Goal: Information Seeking & Learning: Learn about a topic

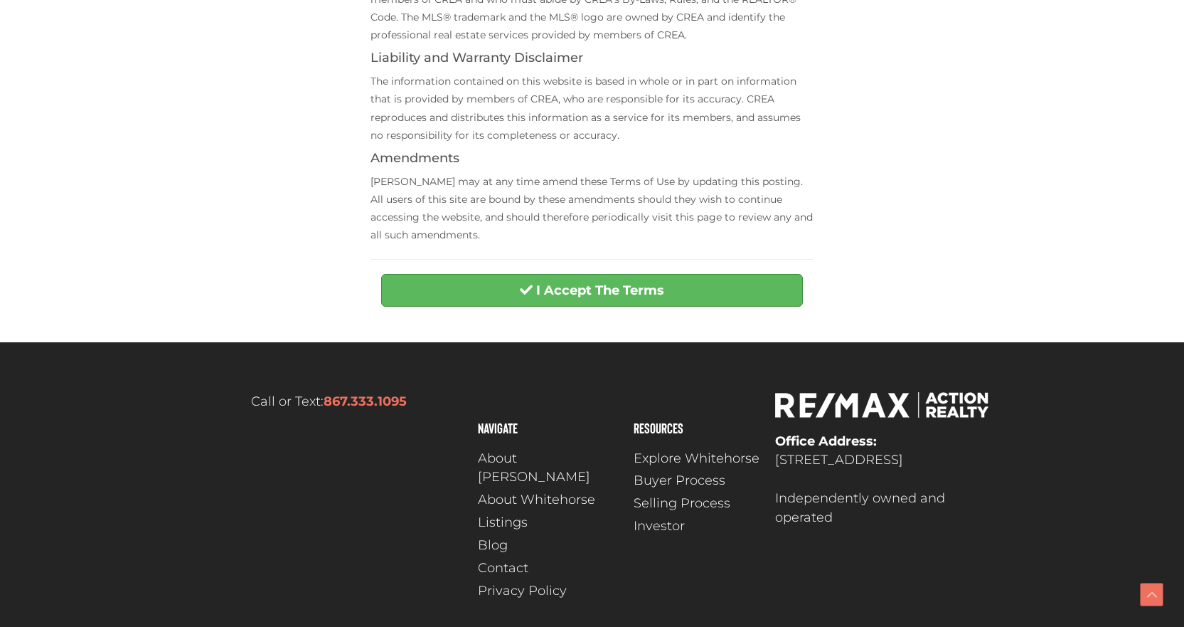
scroll to position [569, 0]
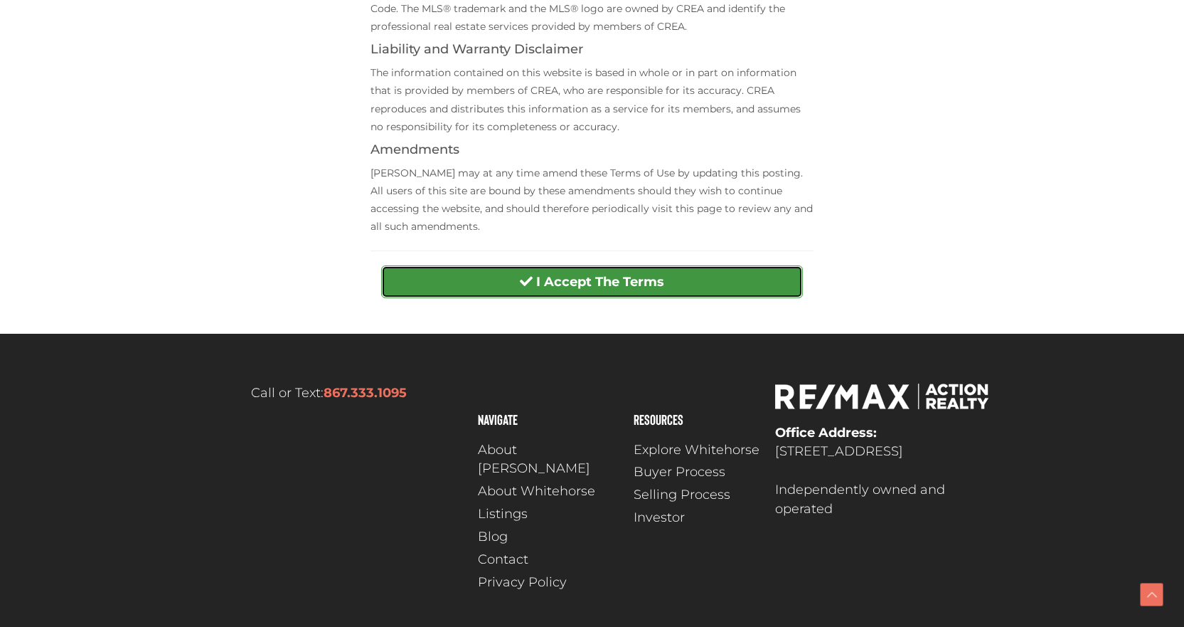
click at [620, 289] on strong "I Accept The Terms" at bounding box center [600, 282] width 128 height 16
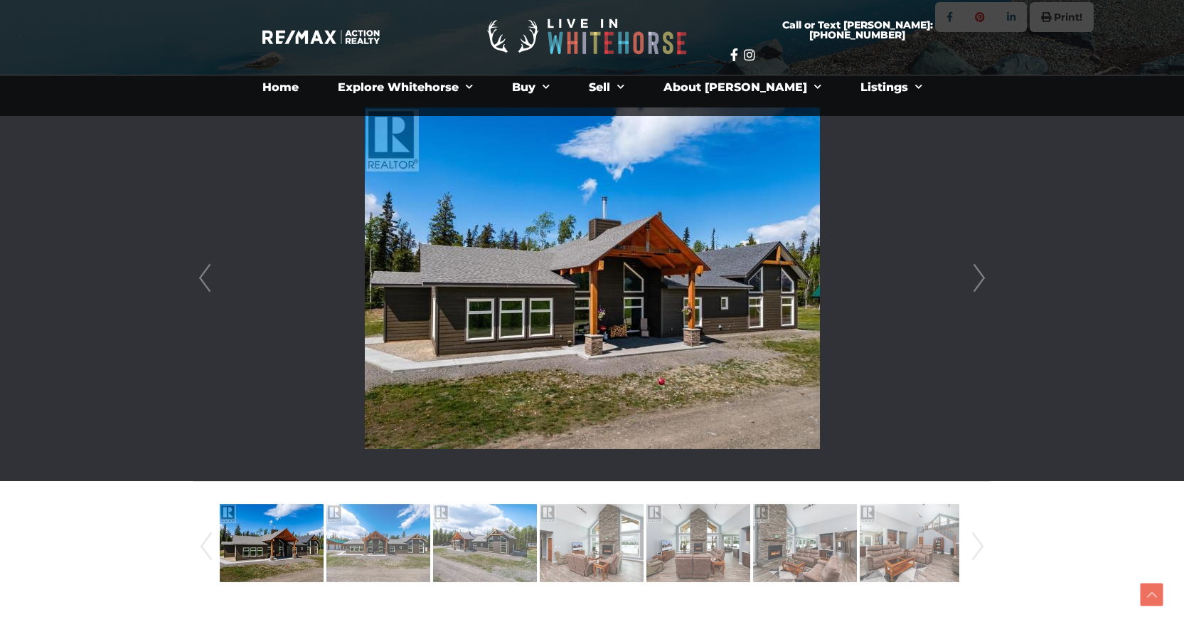
scroll to position [285, 0]
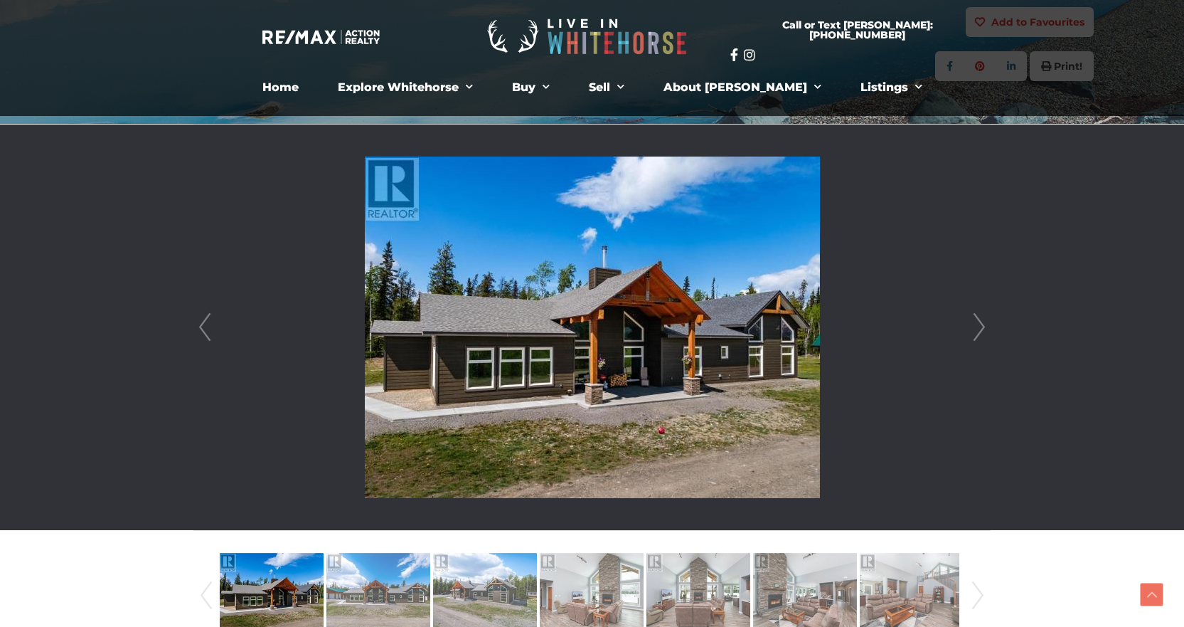
click at [990, 328] on div at bounding box center [592, 326] width 796 height 405
click at [979, 325] on link "Next" at bounding box center [979, 326] width 21 height 405
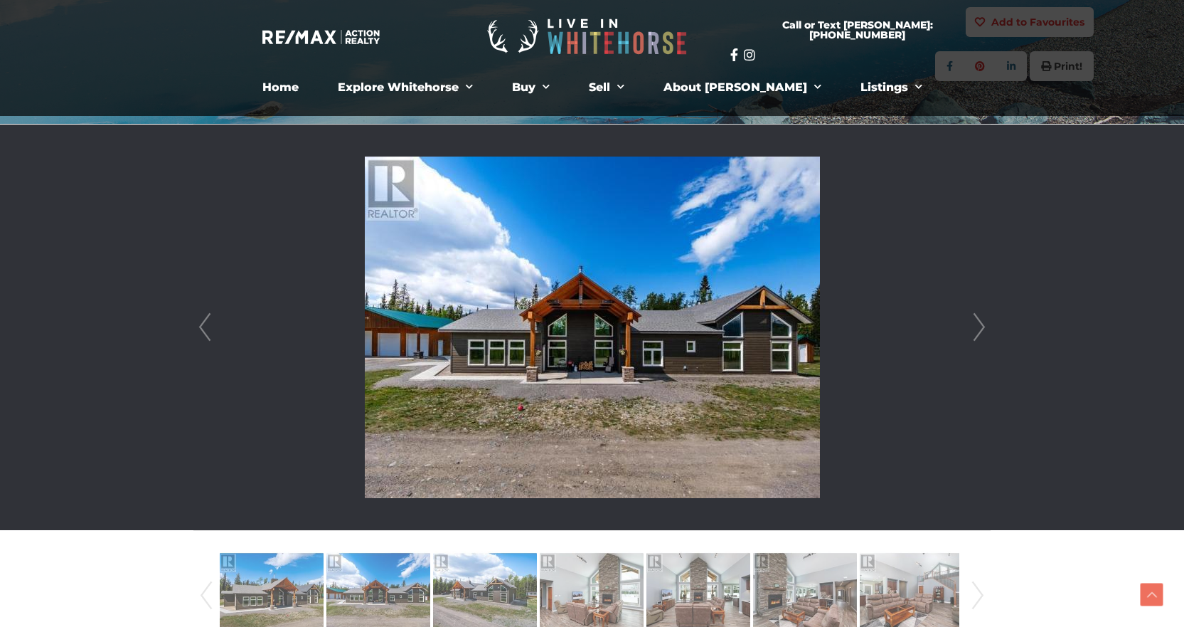
click at [979, 325] on link "Next" at bounding box center [979, 326] width 21 height 405
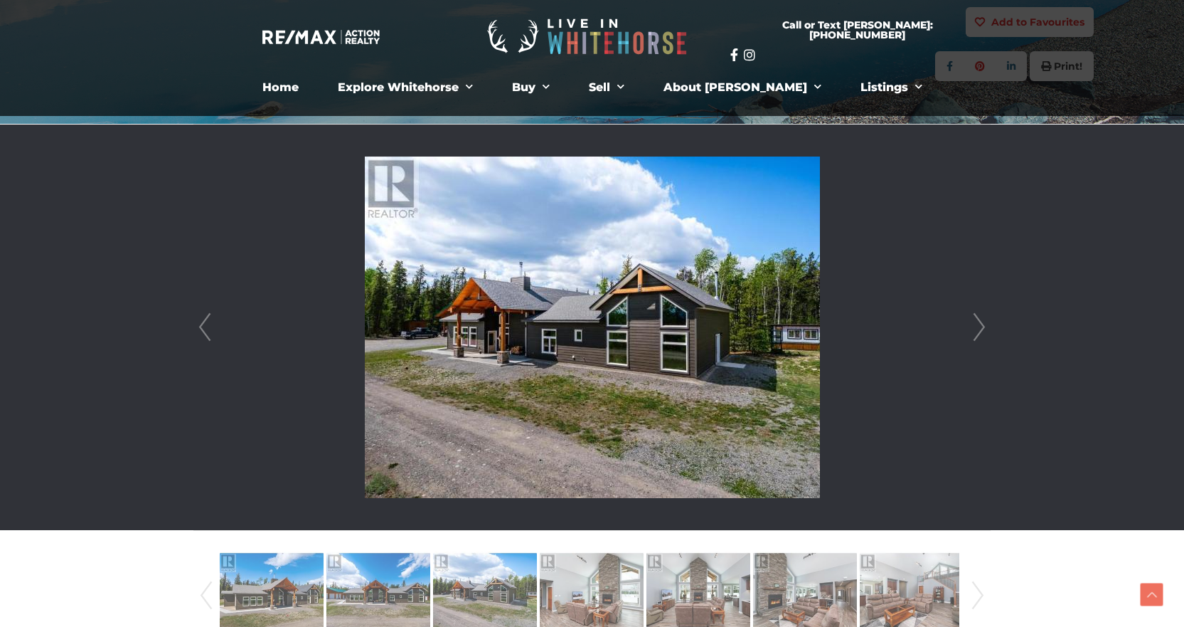
click at [979, 325] on link "Next" at bounding box center [979, 326] width 21 height 405
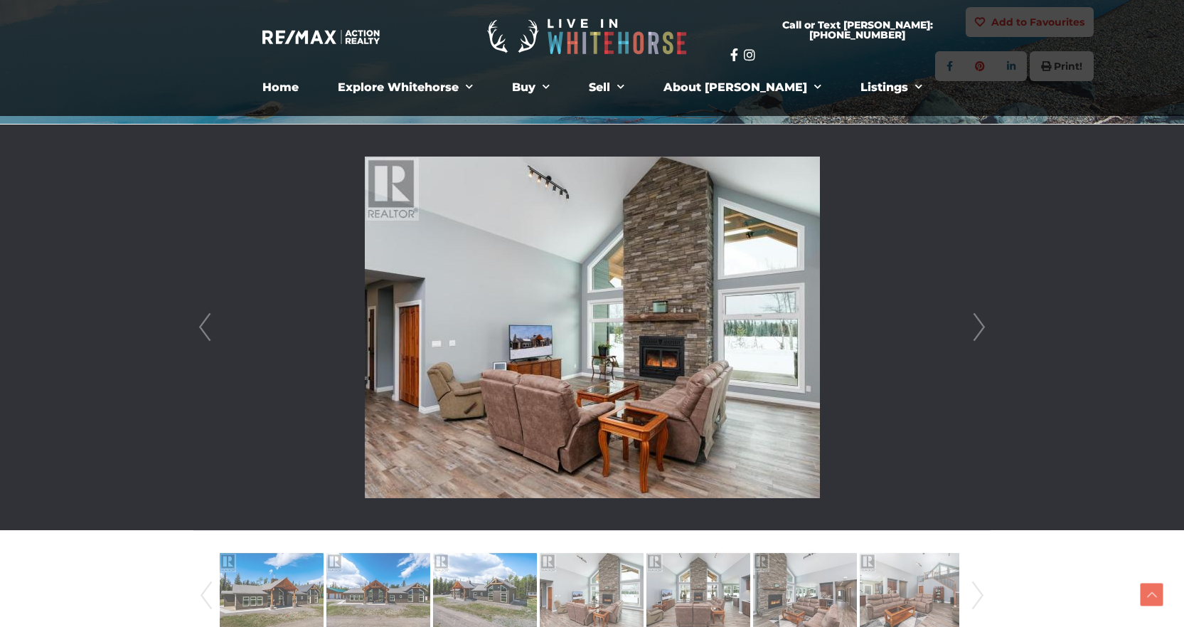
click at [979, 325] on link "Next" at bounding box center [979, 326] width 21 height 405
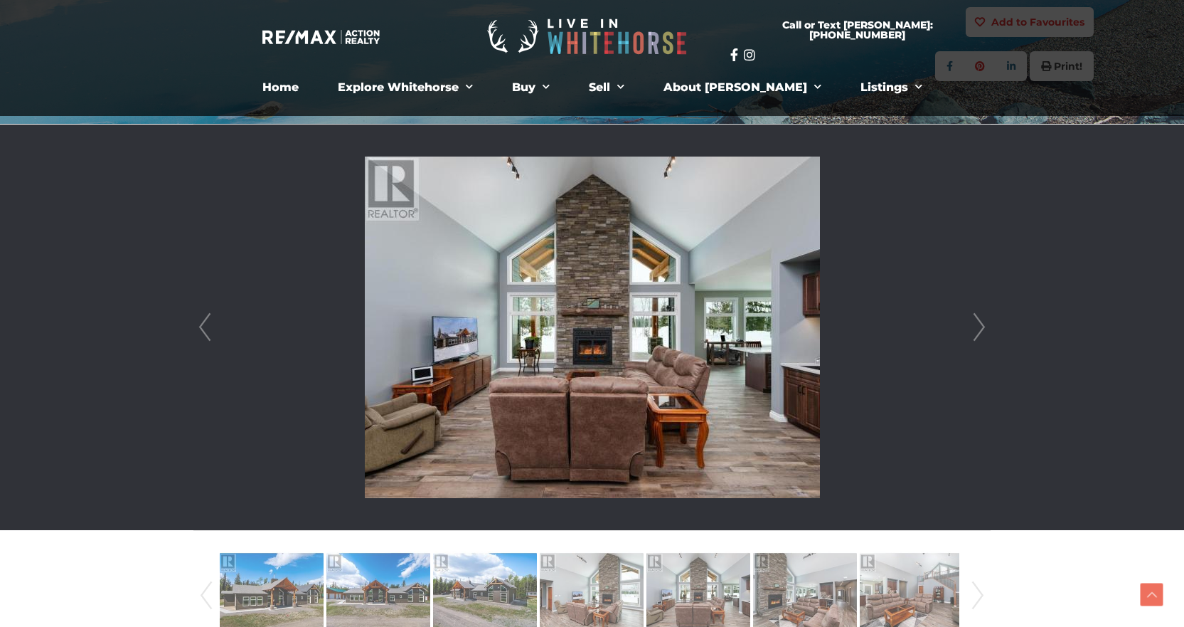
click at [979, 325] on link "Next" at bounding box center [979, 326] width 21 height 405
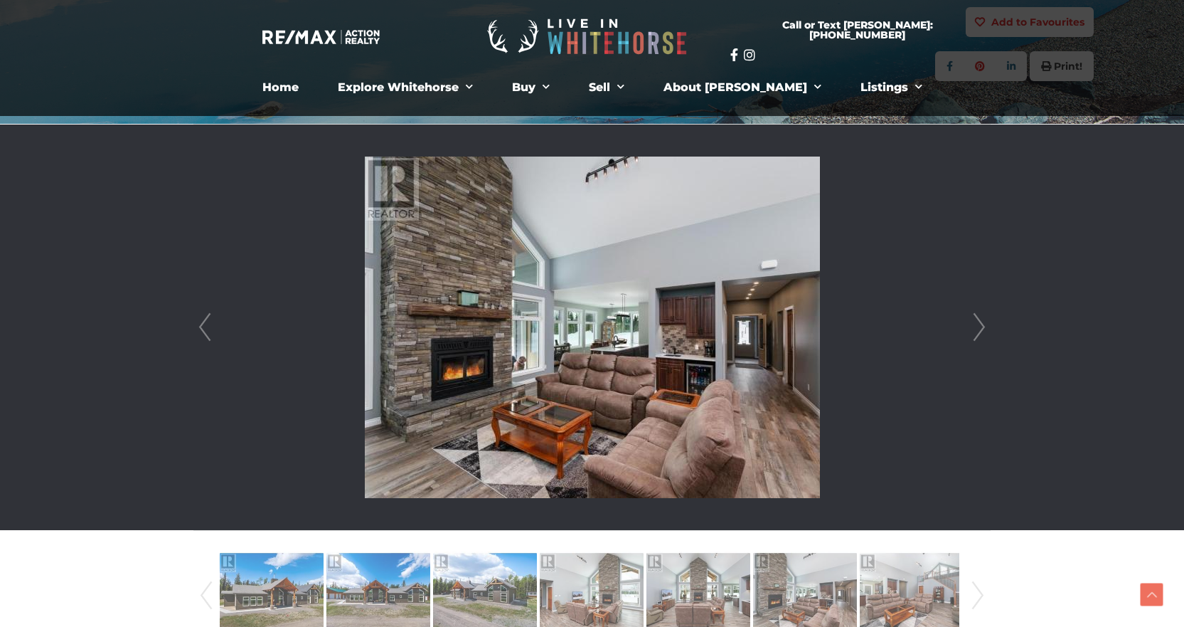
click at [979, 325] on link "Next" at bounding box center [979, 326] width 21 height 405
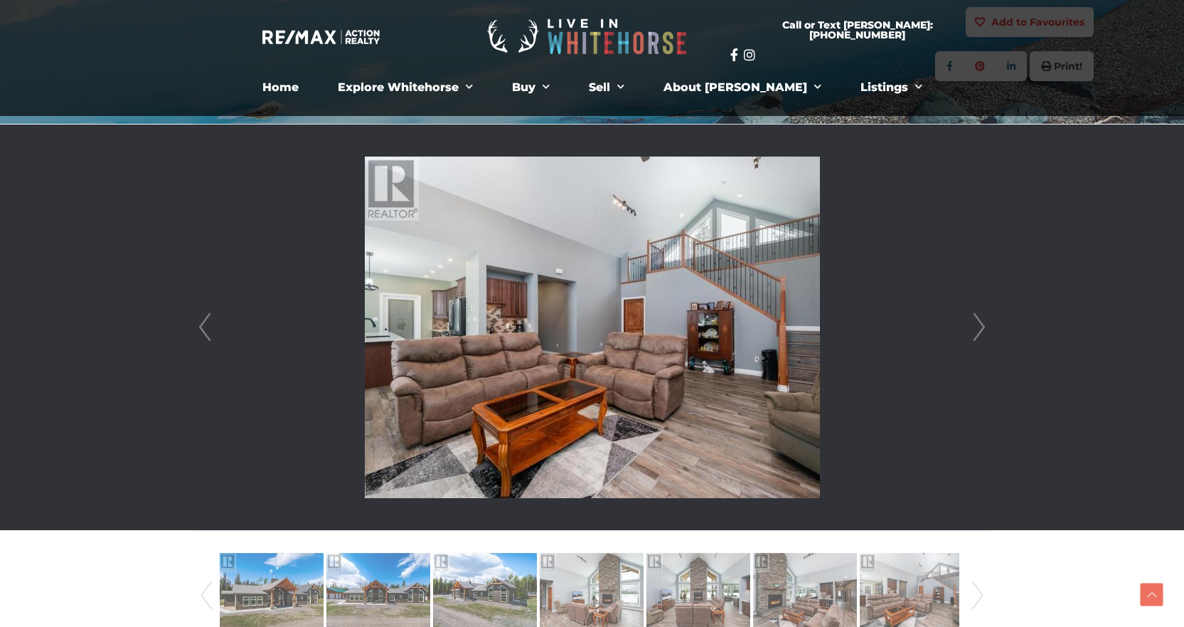
click at [979, 325] on link "Next" at bounding box center [979, 326] width 21 height 405
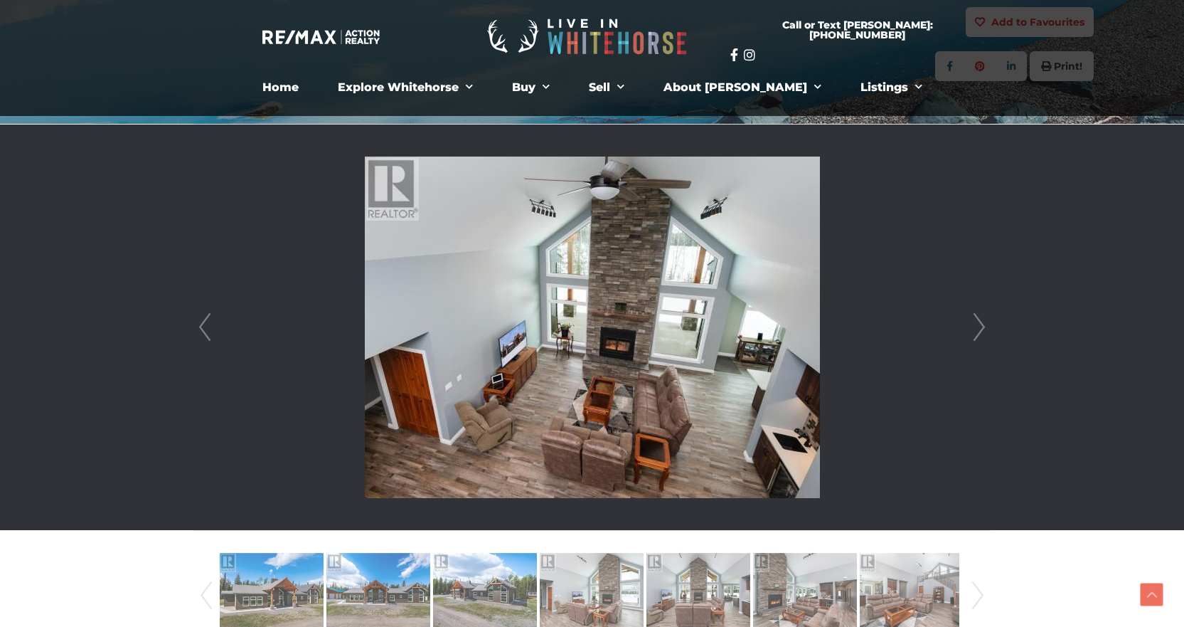
click at [979, 325] on link "Next" at bounding box center [979, 326] width 21 height 405
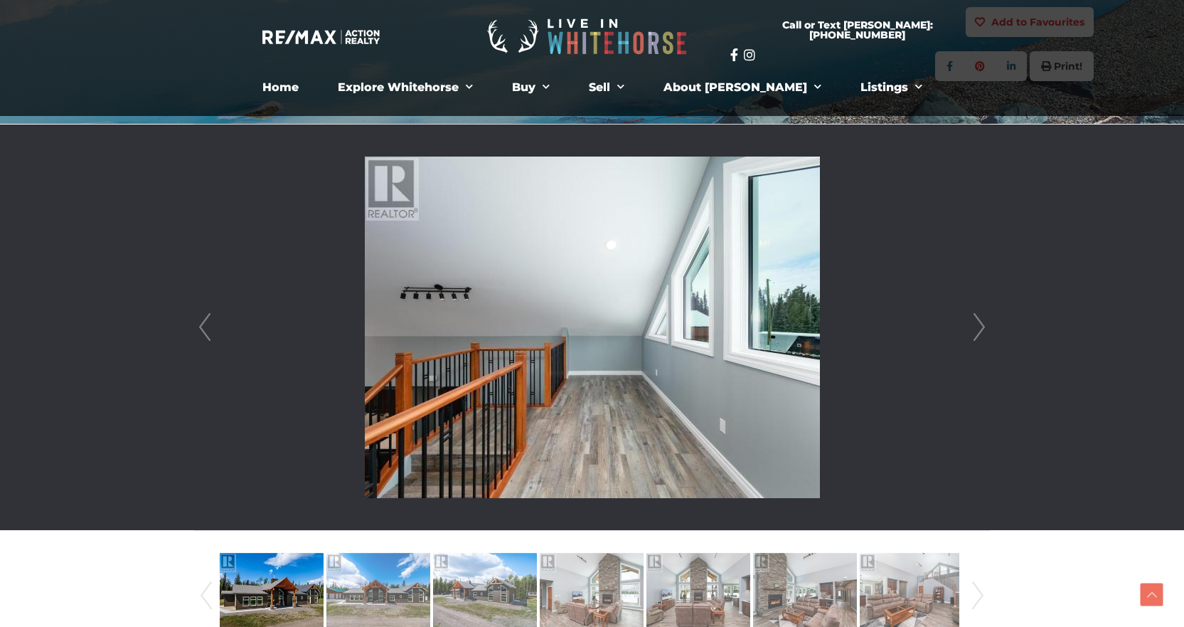
click at [979, 325] on link "Next" at bounding box center [979, 326] width 21 height 405
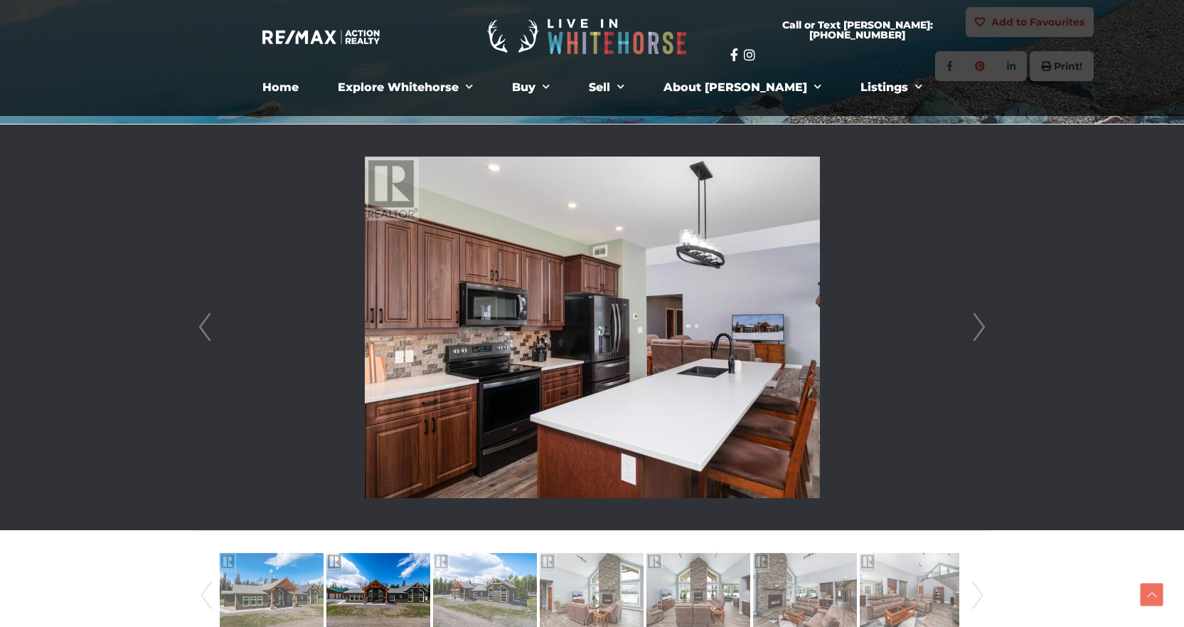
click at [979, 325] on link "Next" at bounding box center [979, 326] width 21 height 405
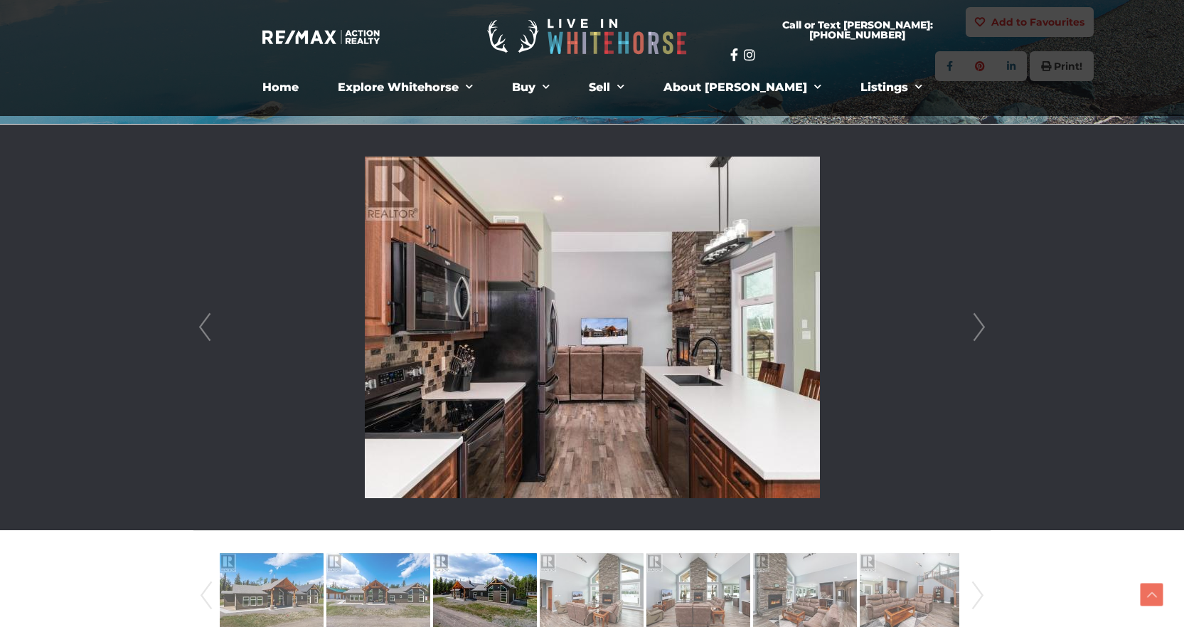
click at [979, 325] on link "Next" at bounding box center [979, 326] width 21 height 405
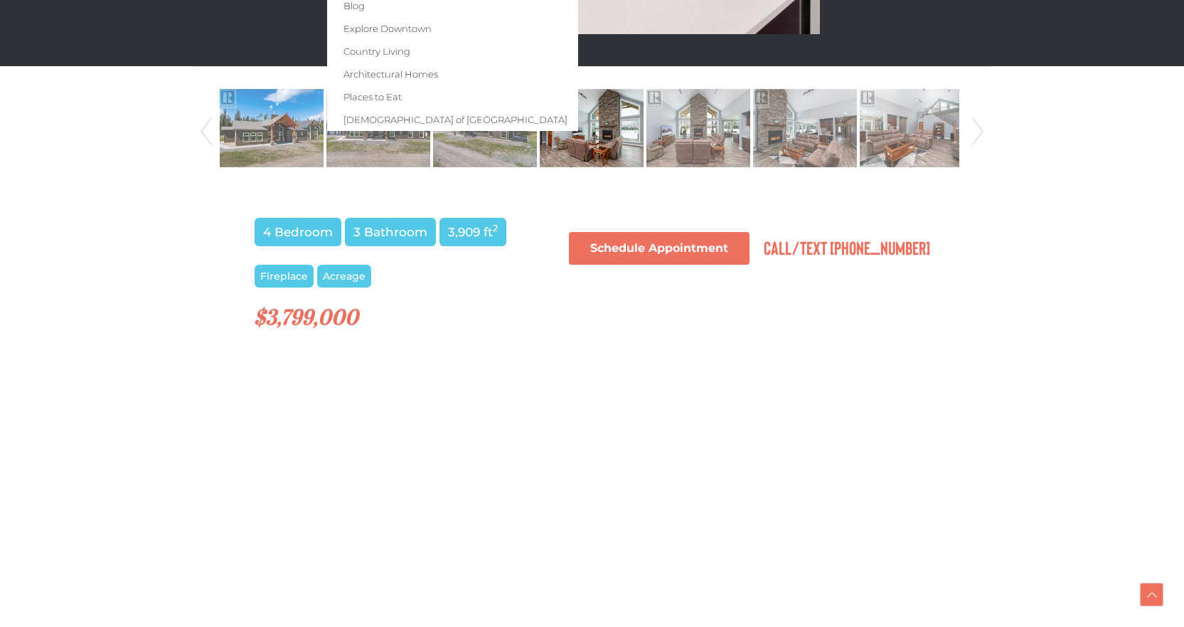
scroll to position [925, 0]
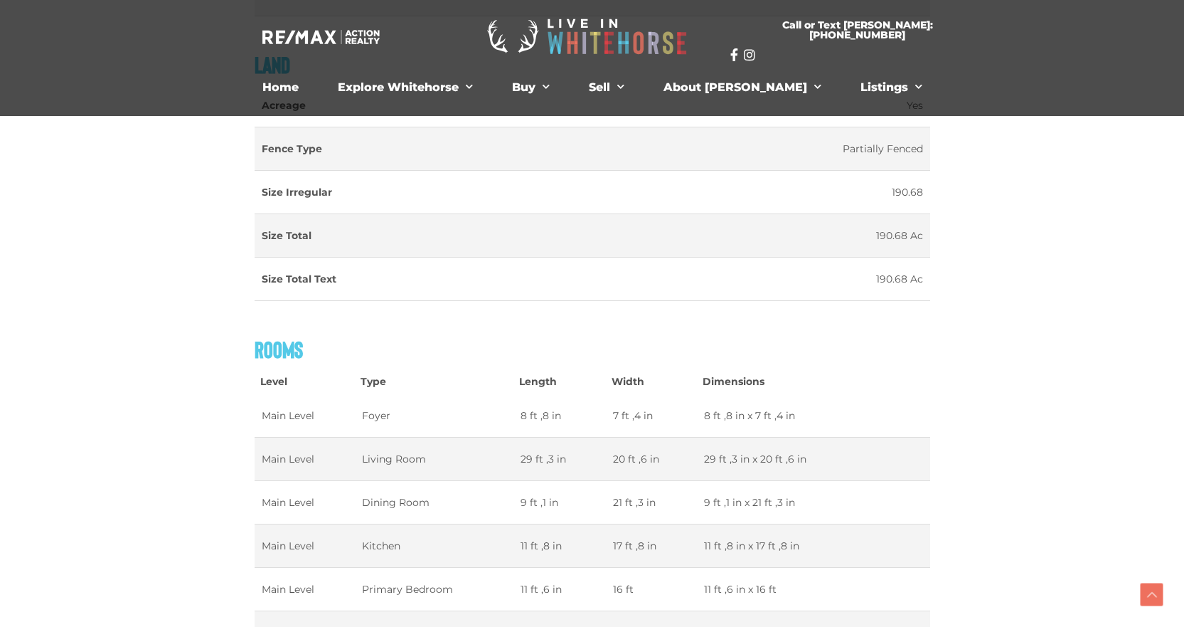
scroll to position [2347, 0]
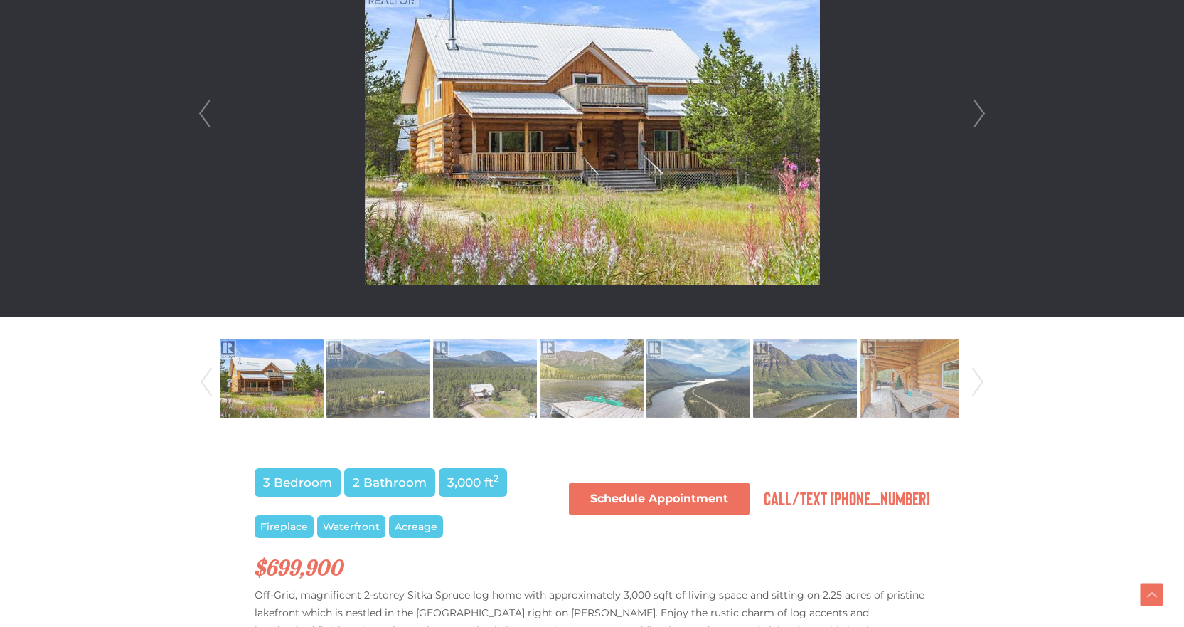
scroll to position [285, 0]
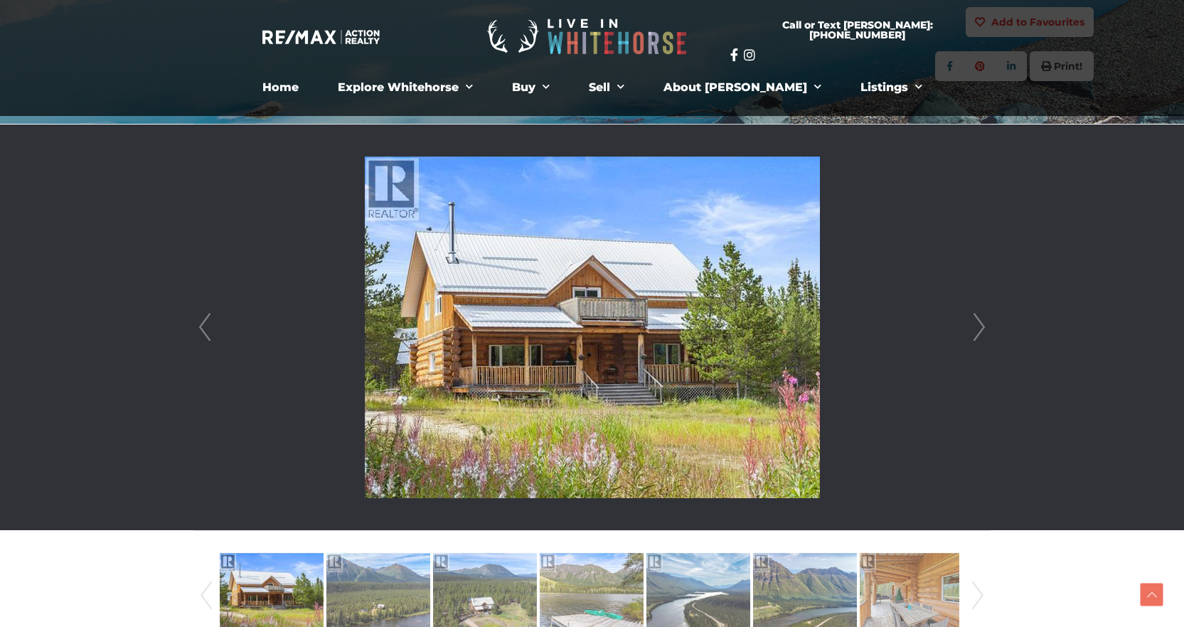
click at [962, 324] on li at bounding box center [592, 326] width 796 height 405
click at [972, 324] on link "Next" at bounding box center [979, 326] width 21 height 405
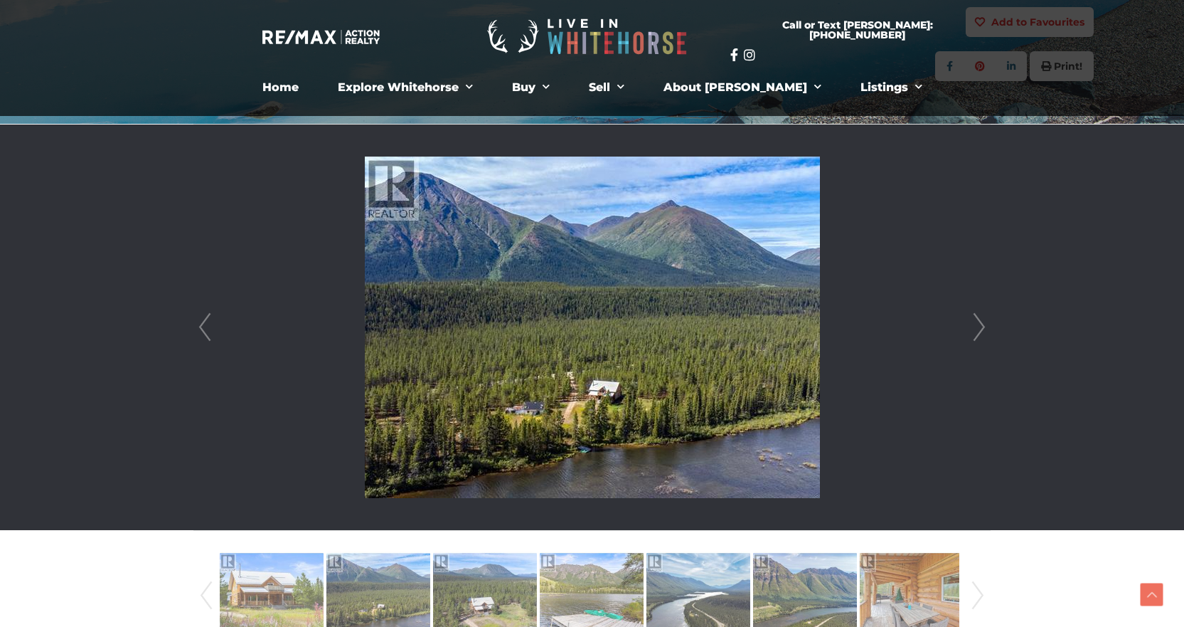
click at [972, 324] on link "Next" at bounding box center [979, 326] width 21 height 405
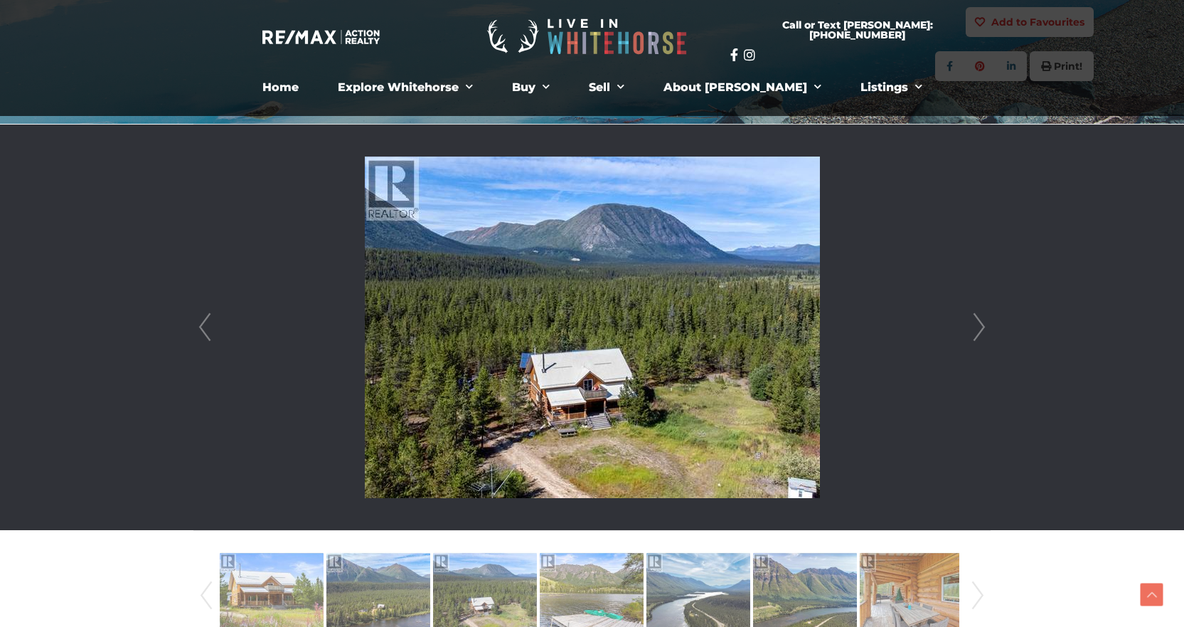
click at [972, 324] on link "Next" at bounding box center [979, 326] width 21 height 405
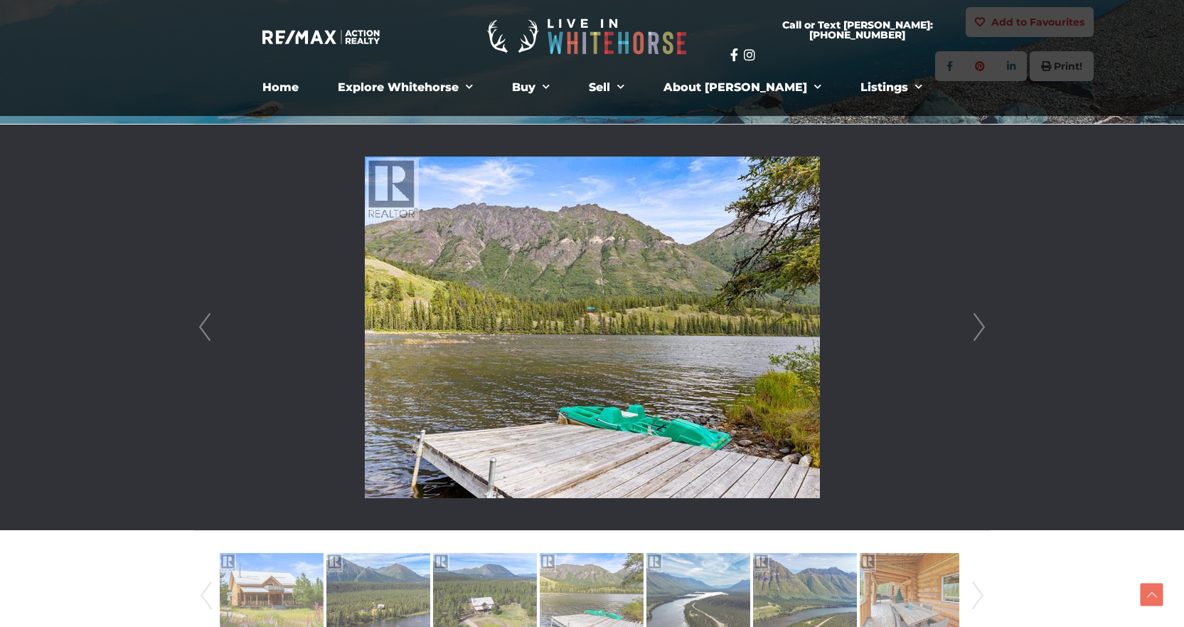
click at [972, 324] on link "Next" at bounding box center [979, 326] width 21 height 405
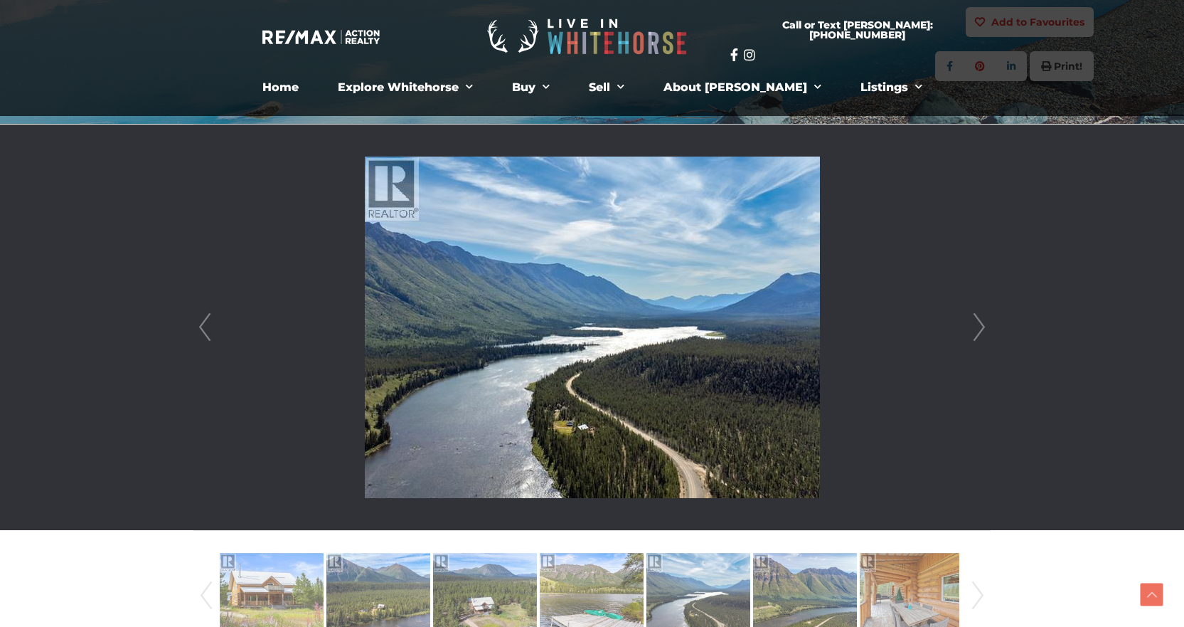
click at [972, 324] on link "Next" at bounding box center [979, 326] width 21 height 405
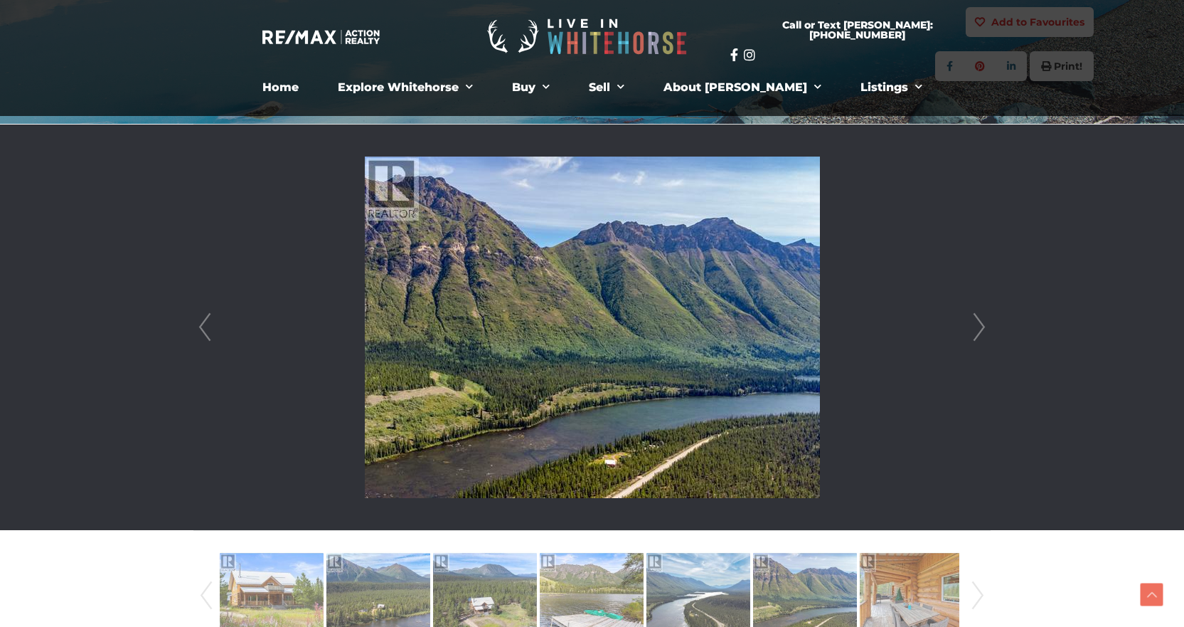
click at [972, 324] on link "Next" at bounding box center [979, 326] width 21 height 405
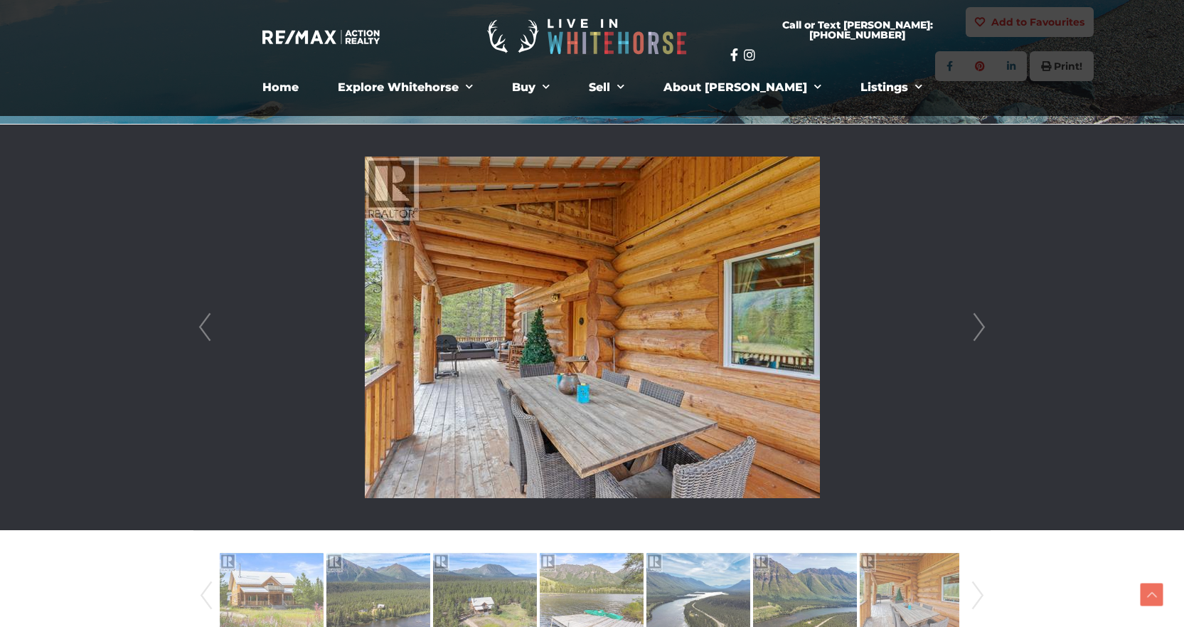
click at [972, 324] on link "Next" at bounding box center [979, 326] width 21 height 405
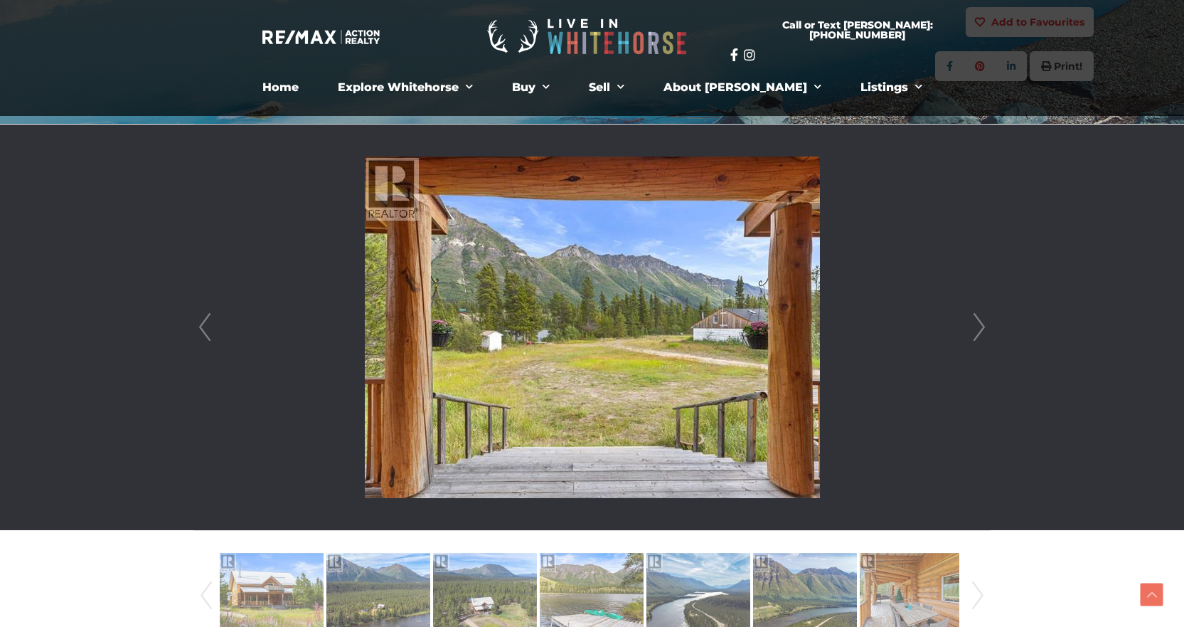
click at [972, 324] on link "Next" at bounding box center [979, 326] width 21 height 405
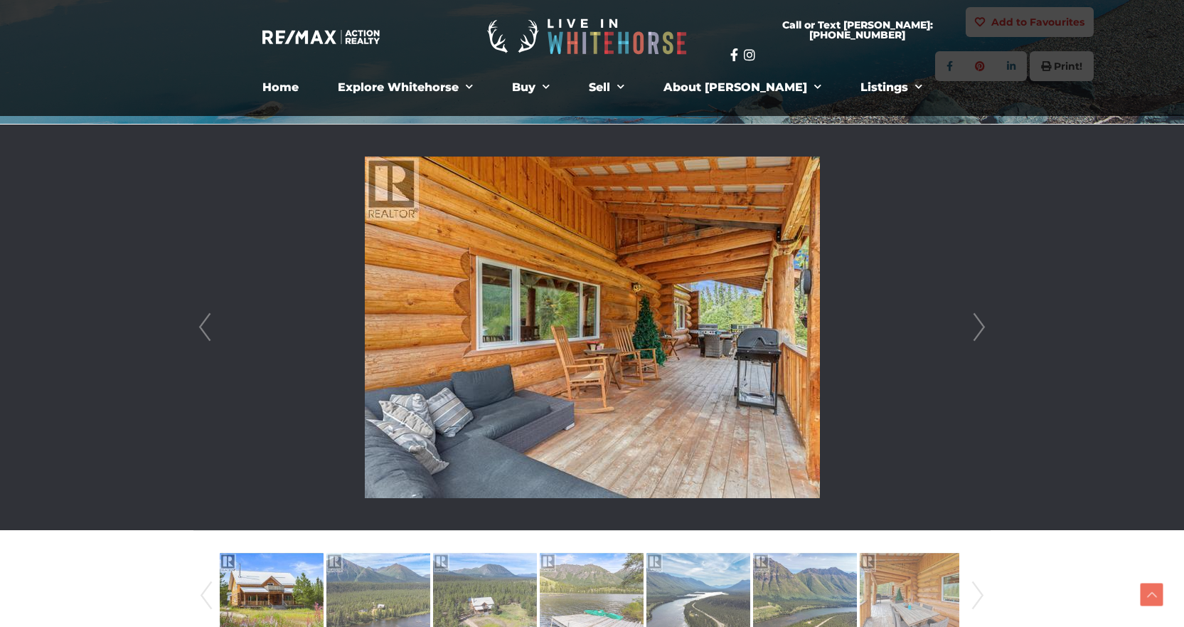
click at [972, 324] on link "Next" at bounding box center [979, 326] width 21 height 405
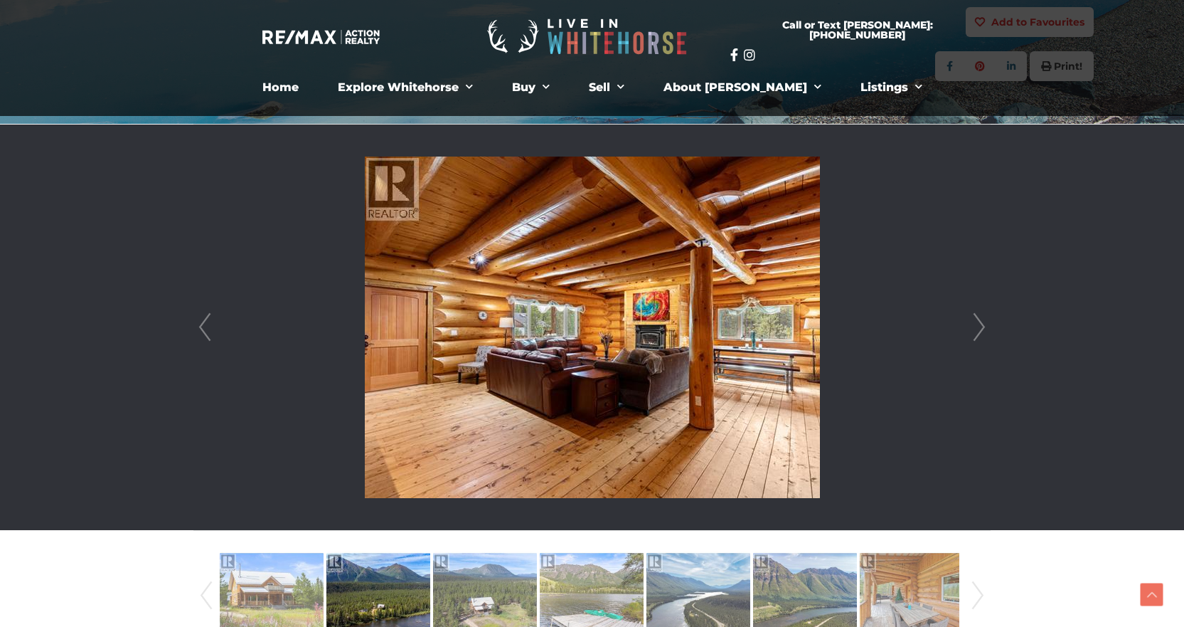
click at [972, 324] on link "Next" at bounding box center [979, 326] width 21 height 405
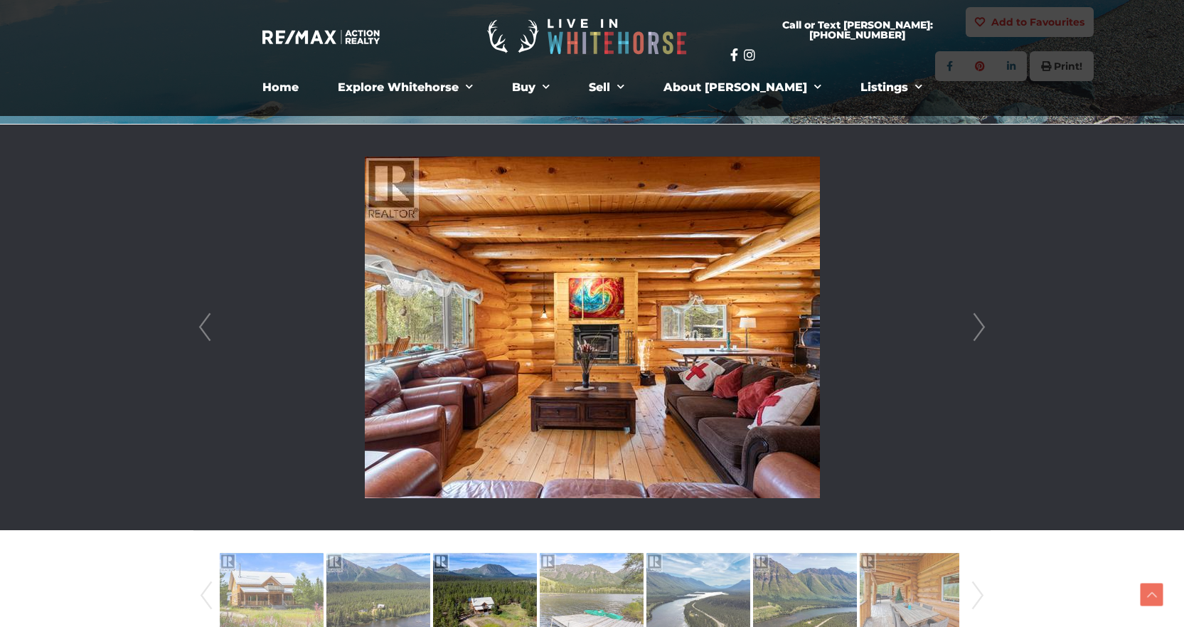
click at [972, 324] on link "Next" at bounding box center [979, 326] width 21 height 405
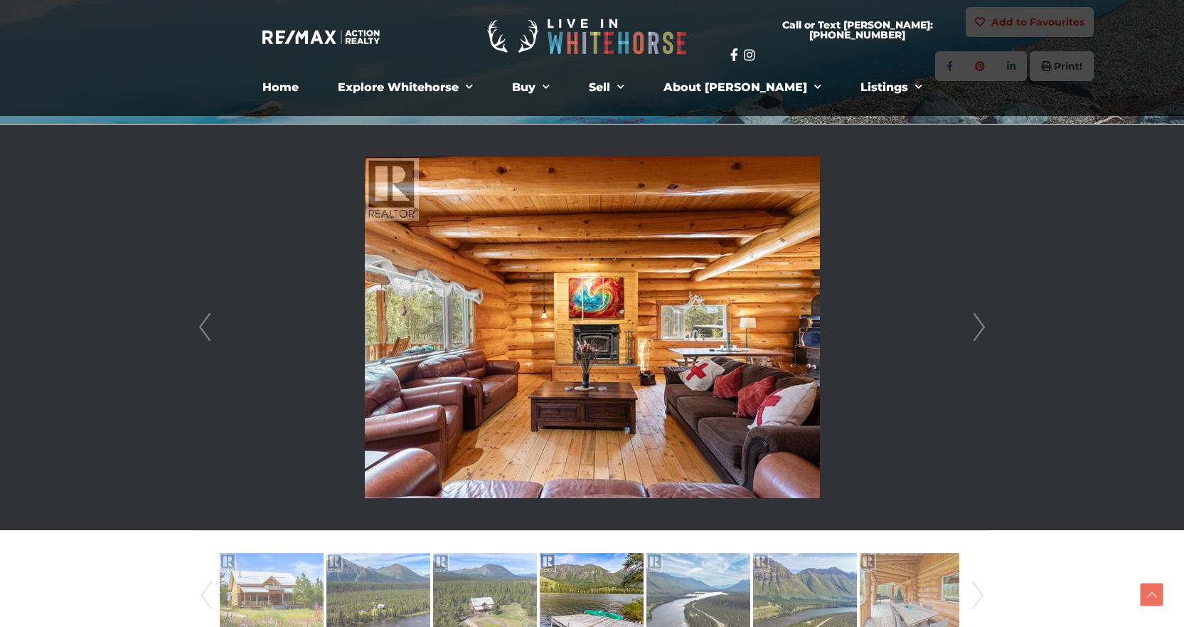
click at [972, 324] on link "Next" at bounding box center [979, 326] width 21 height 405
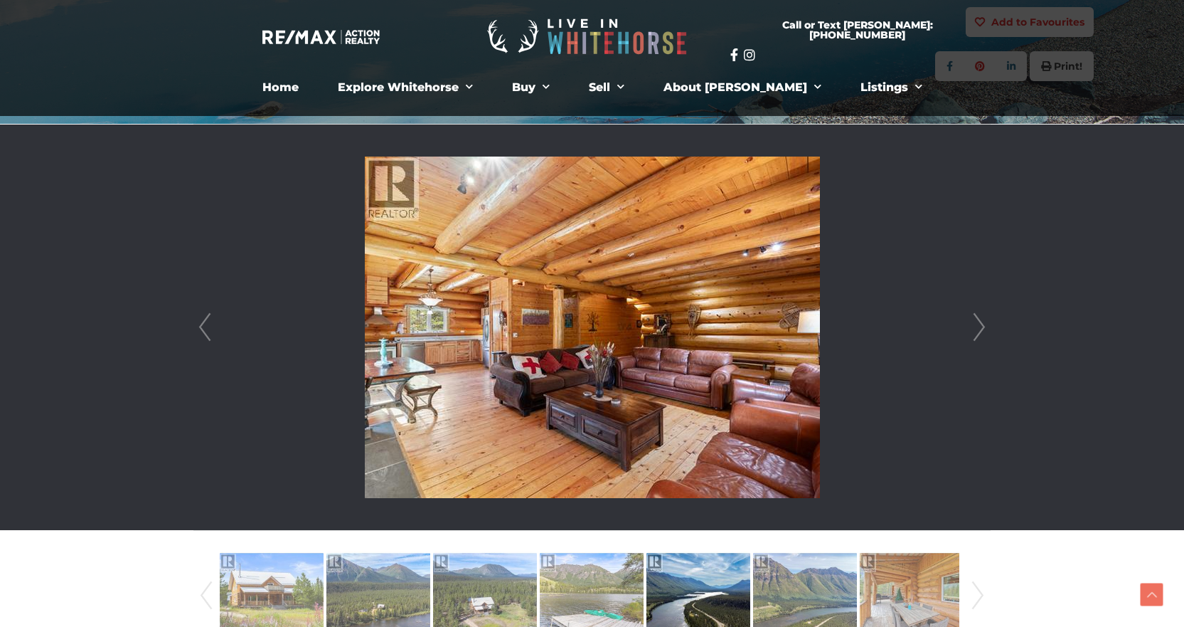
click at [972, 324] on link "Next" at bounding box center [979, 326] width 21 height 405
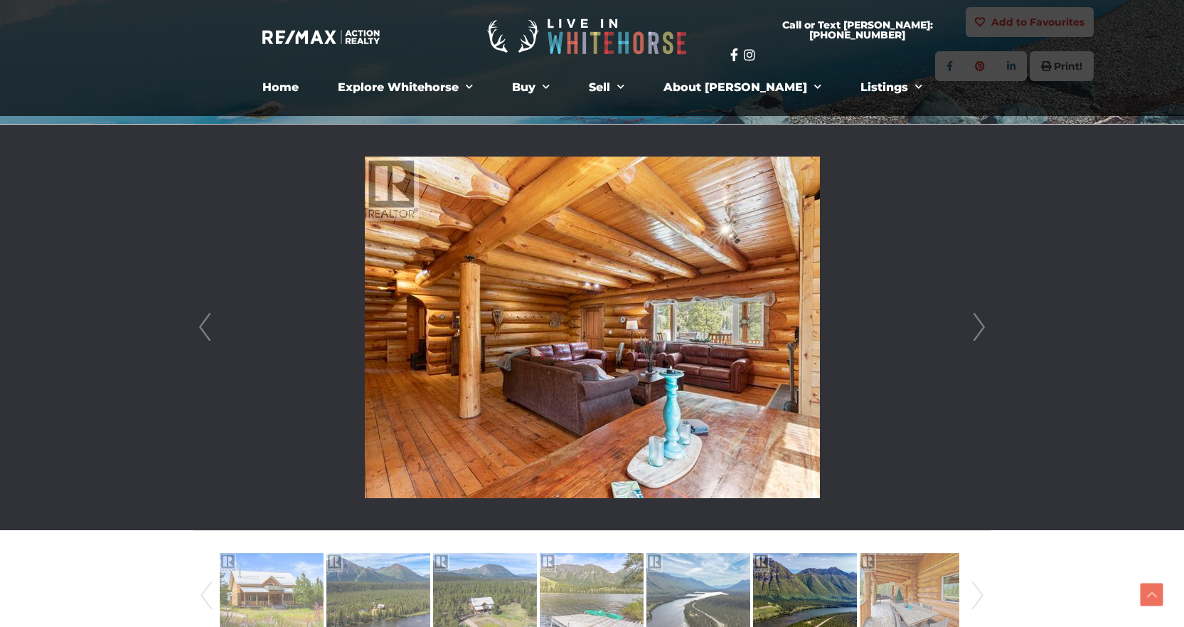
click at [972, 324] on link "Next" at bounding box center [979, 326] width 21 height 405
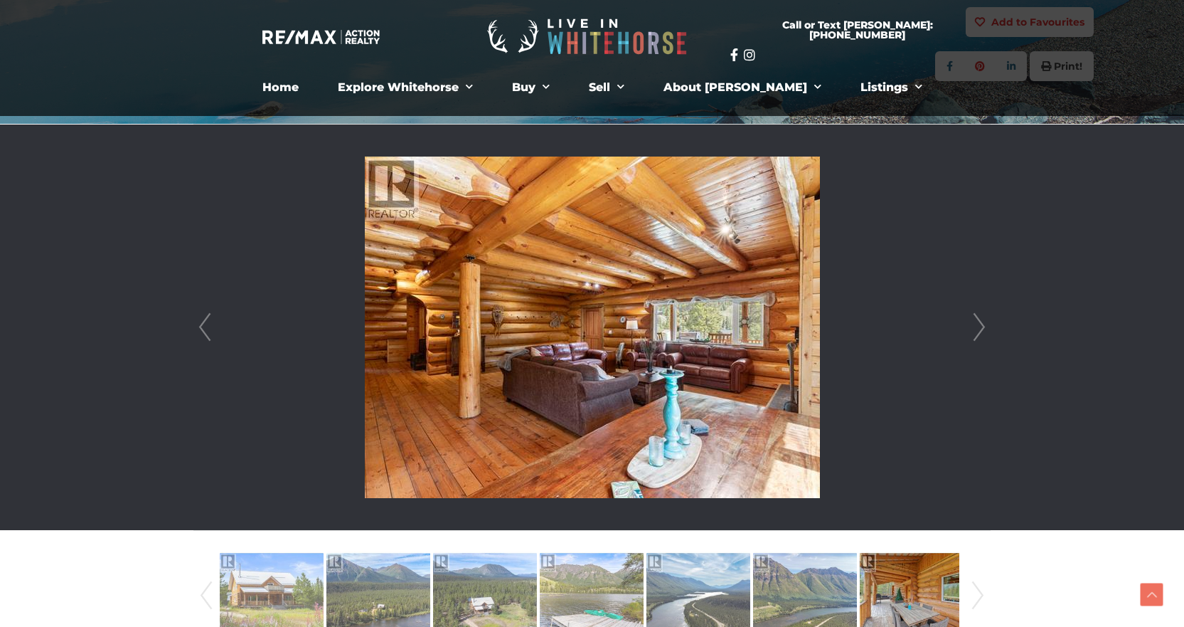
click at [972, 324] on link "Next" at bounding box center [979, 326] width 21 height 405
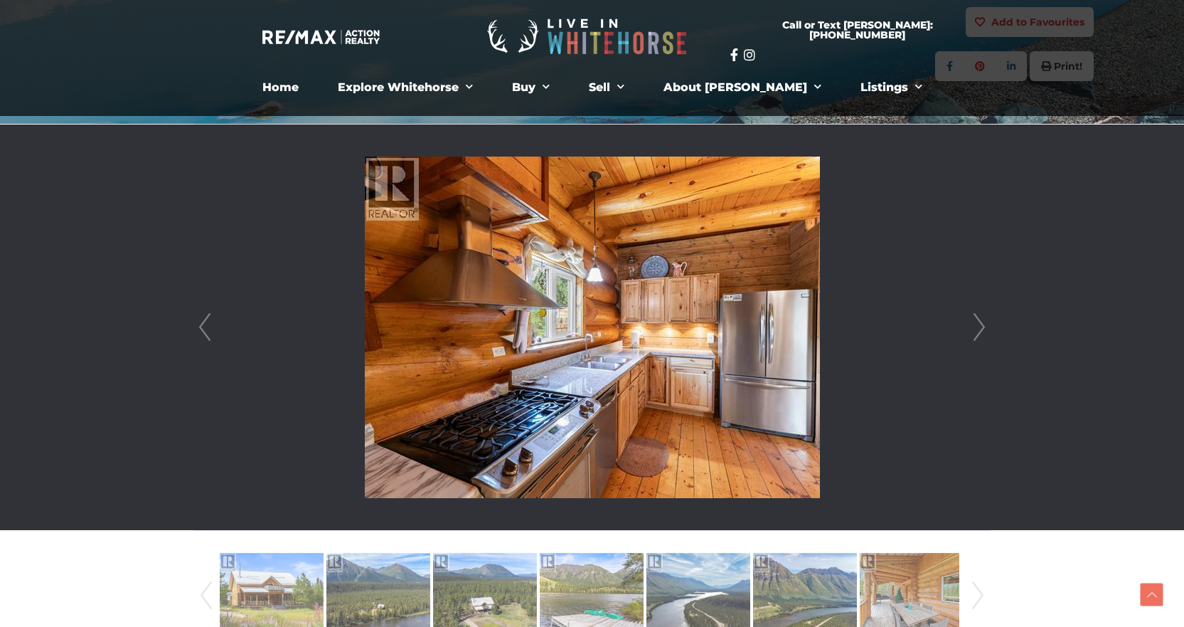
click at [972, 324] on link "Next" at bounding box center [979, 326] width 21 height 405
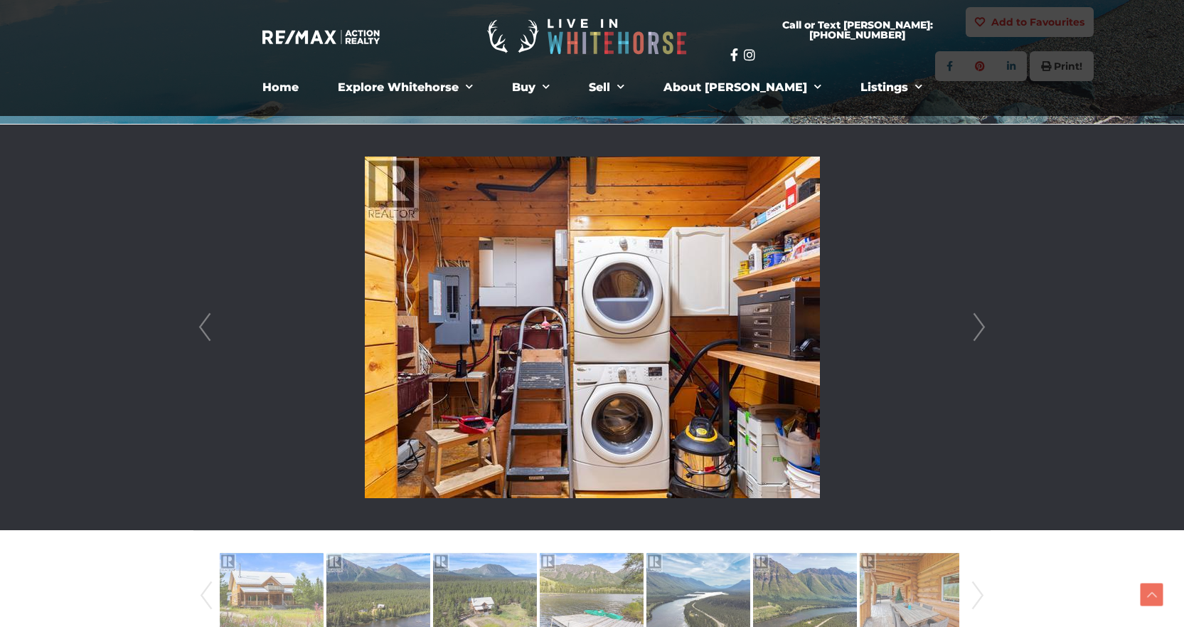
click at [972, 324] on link "Next" at bounding box center [979, 326] width 21 height 405
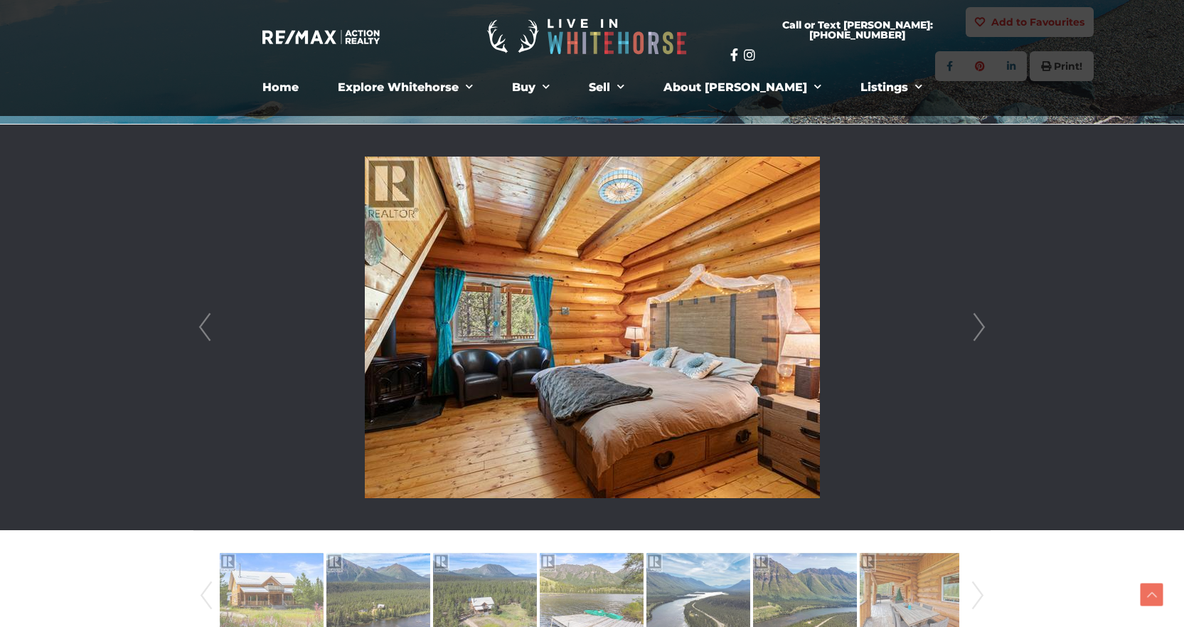
click at [972, 324] on link "Next" at bounding box center [979, 326] width 21 height 405
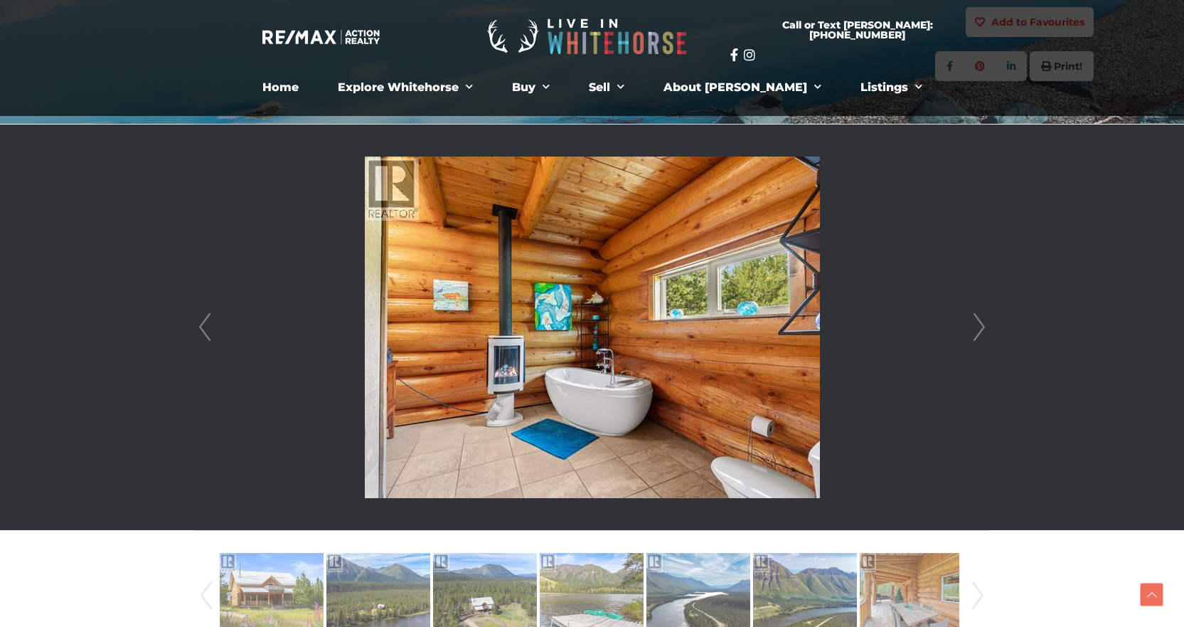
click at [972, 324] on link "Next" at bounding box center [979, 326] width 21 height 405
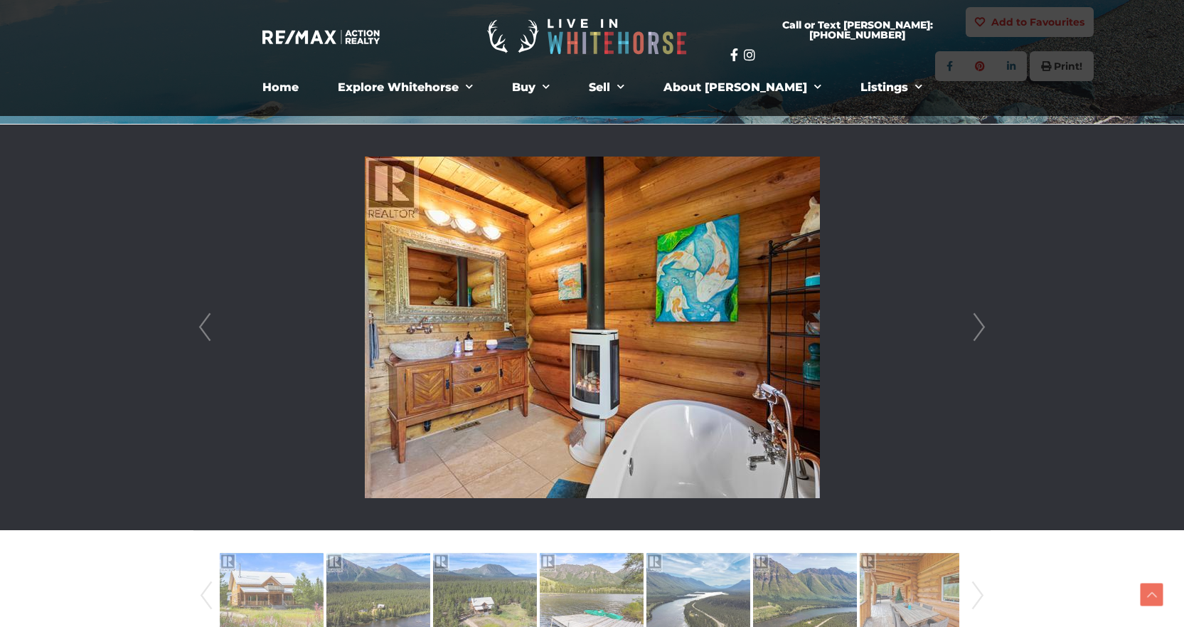
click at [972, 324] on link "Next" at bounding box center [979, 326] width 21 height 405
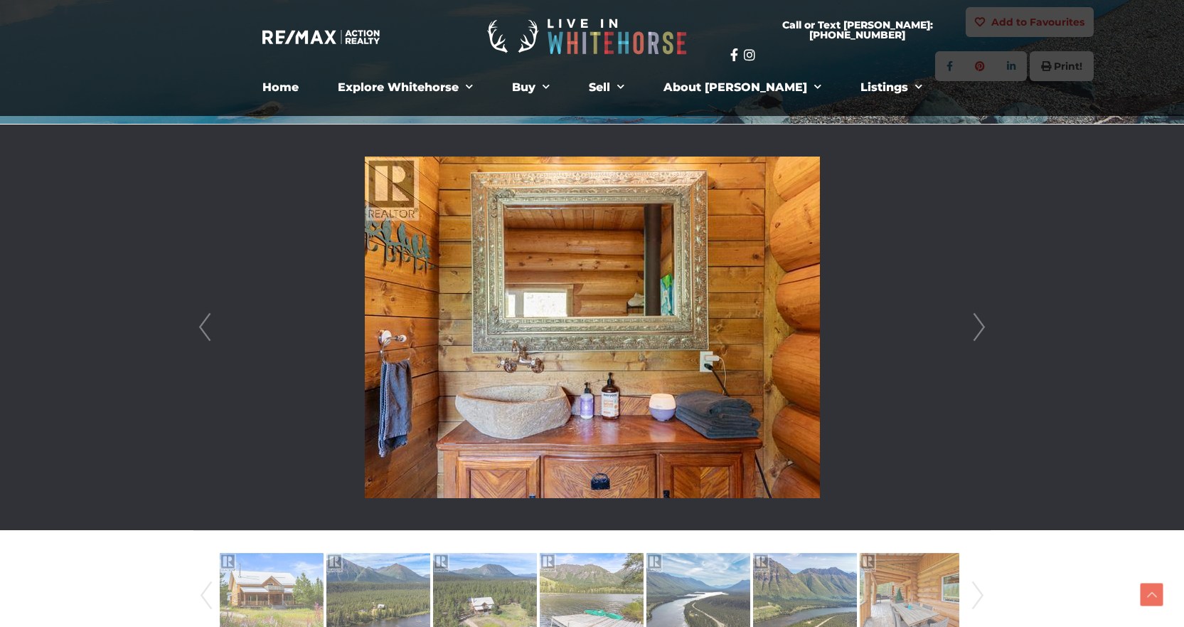
click at [979, 330] on link "Next" at bounding box center [979, 326] width 21 height 405
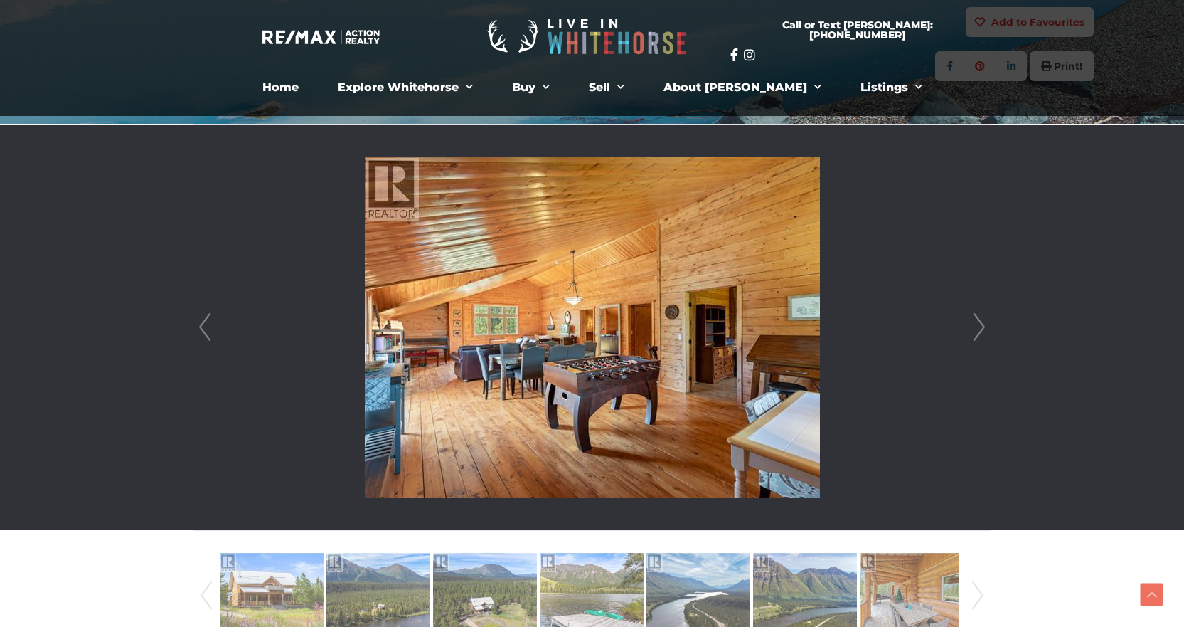
click at [979, 330] on link "Next" at bounding box center [979, 326] width 21 height 405
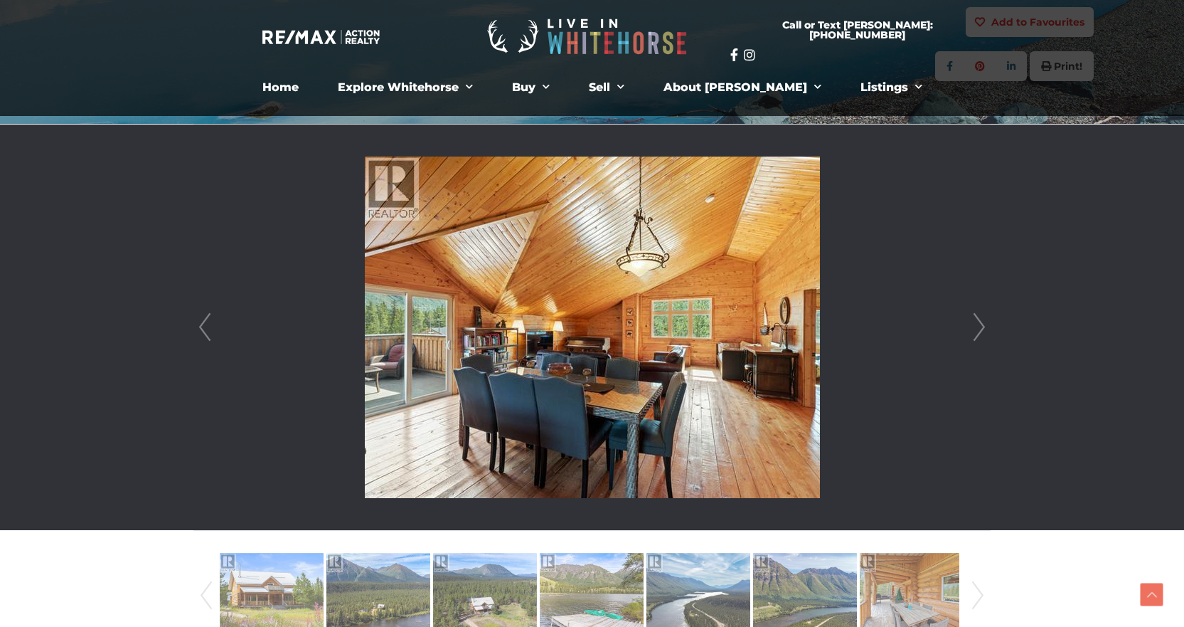
click at [979, 330] on link "Next" at bounding box center [979, 326] width 21 height 405
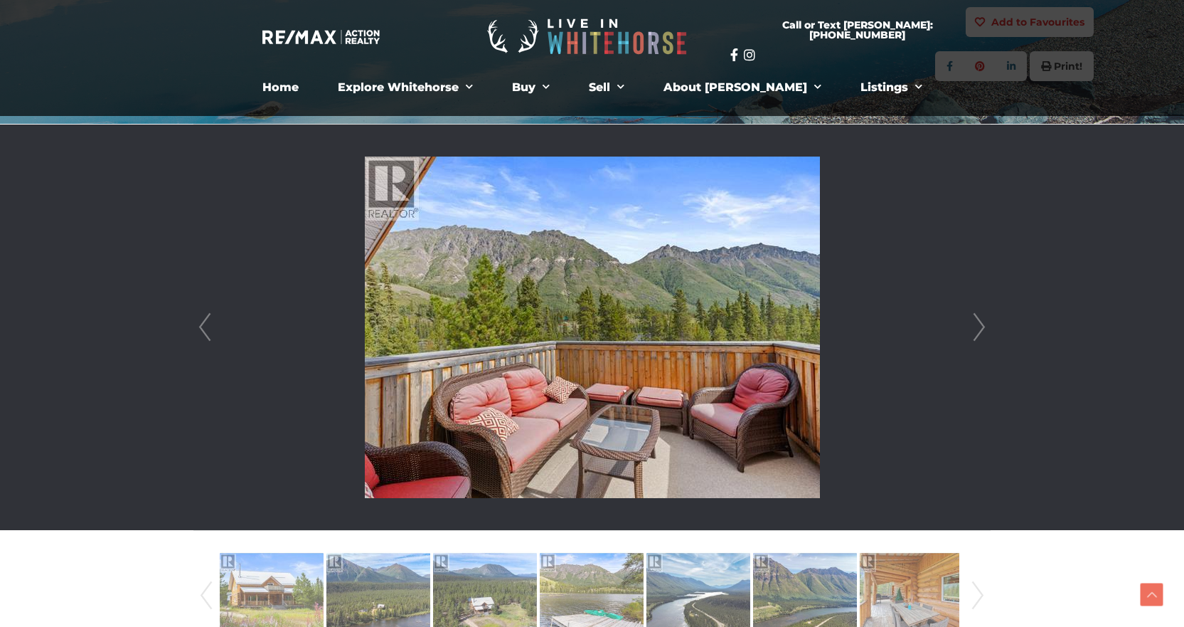
click at [979, 330] on link "Next" at bounding box center [979, 326] width 21 height 405
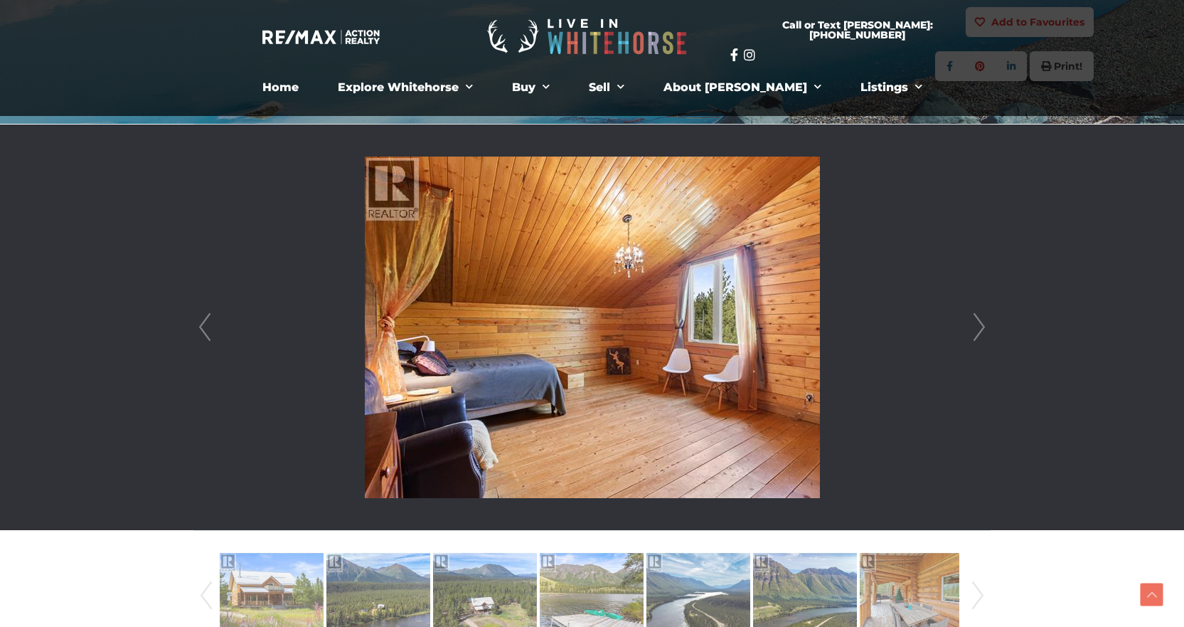
click at [979, 330] on link "Next" at bounding box center [979, 326] width 21 height 405
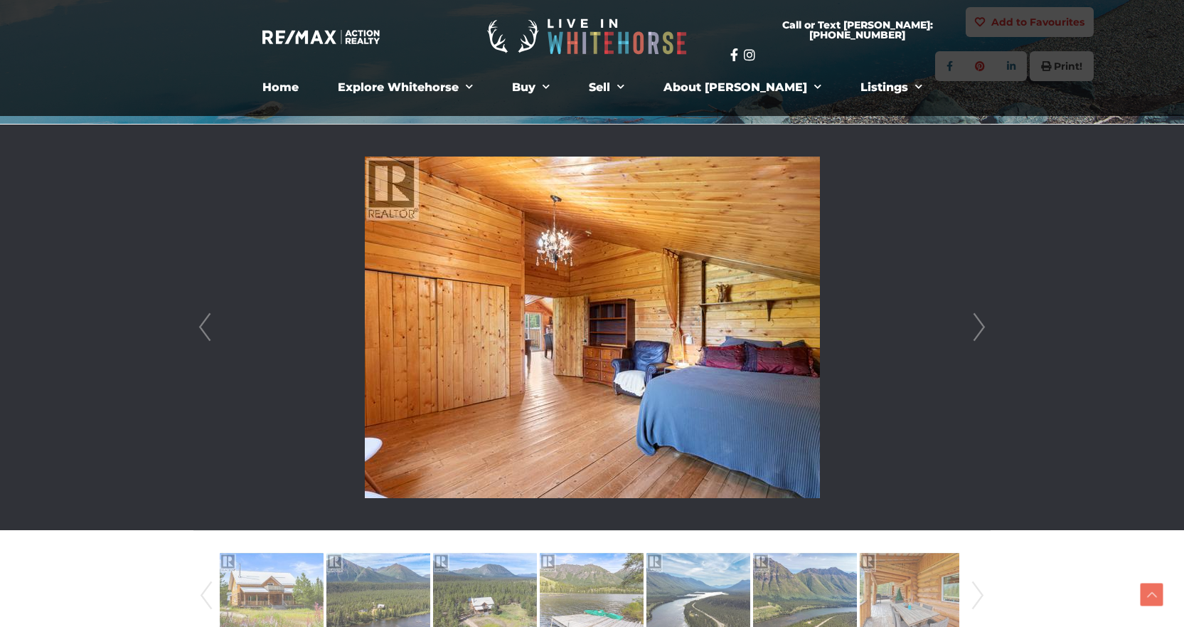
click at [979, 330] on link "Next" at bounding box center [979, 326] width 21 height 405
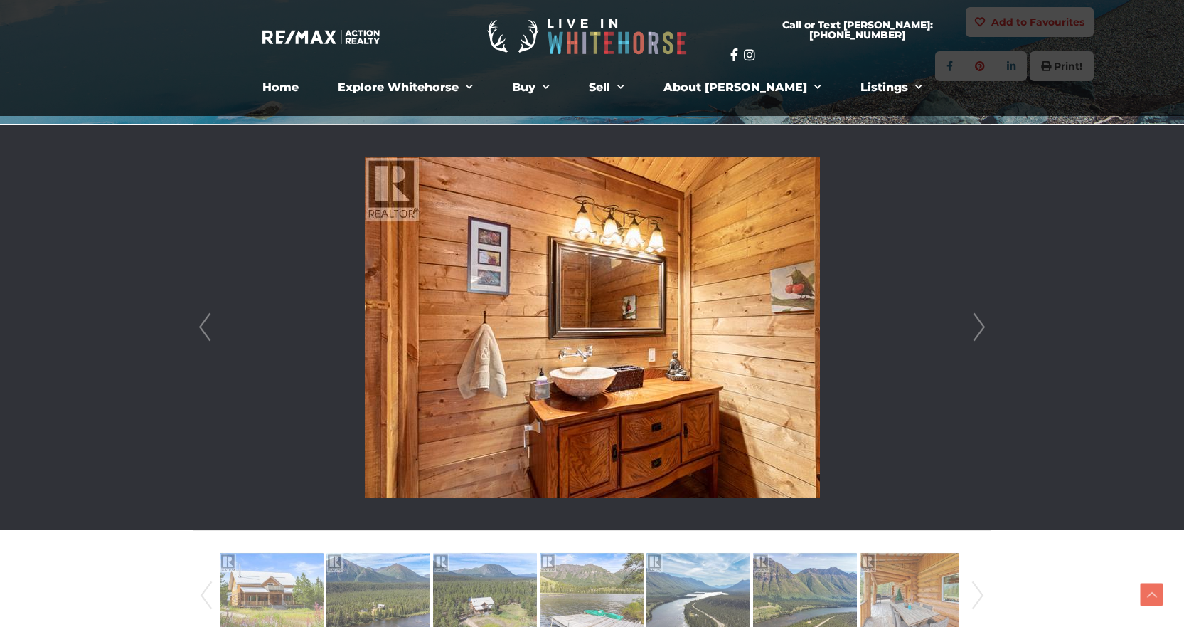
click at [979, 330] on link "Next" at bounding box center [979, 326] width 21 height 405
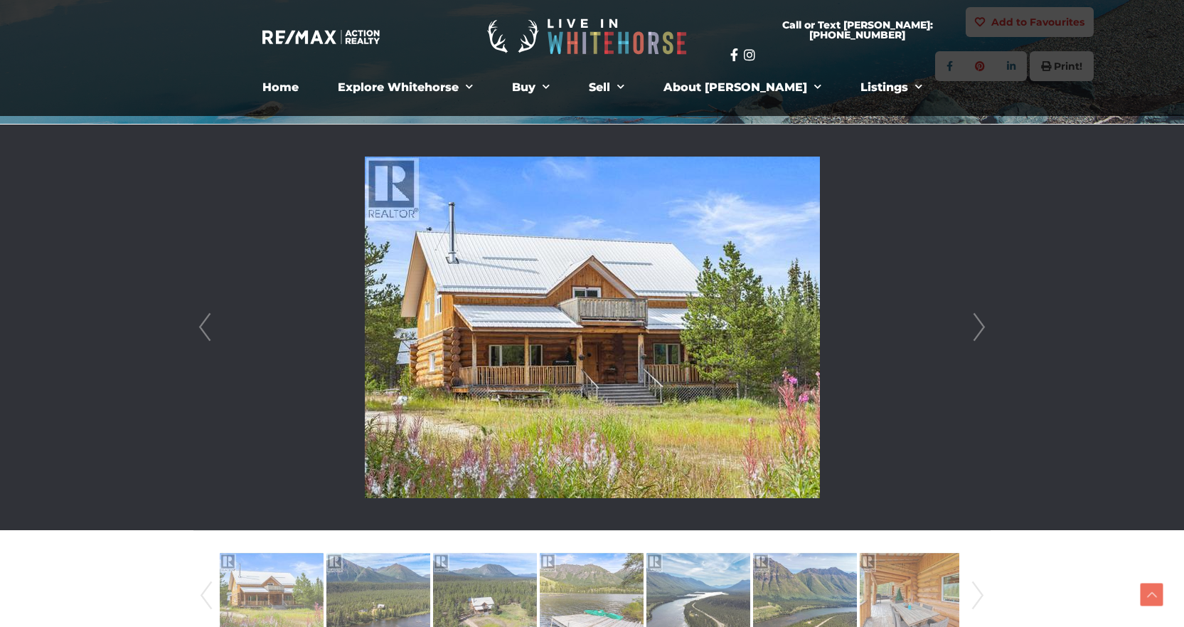
click at [979, 330] on link "Next" at bounding box center [979, 326] width 21 height 405
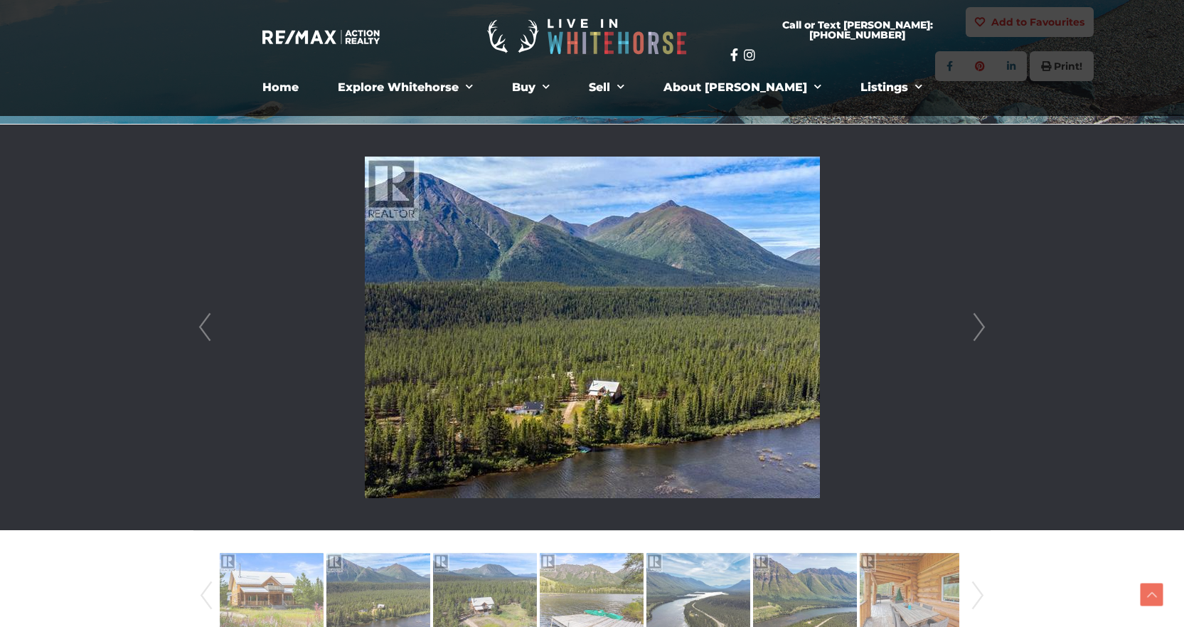
click at [979, 330] on link "Next" at bounding box center [979, 326] width 21 height 405
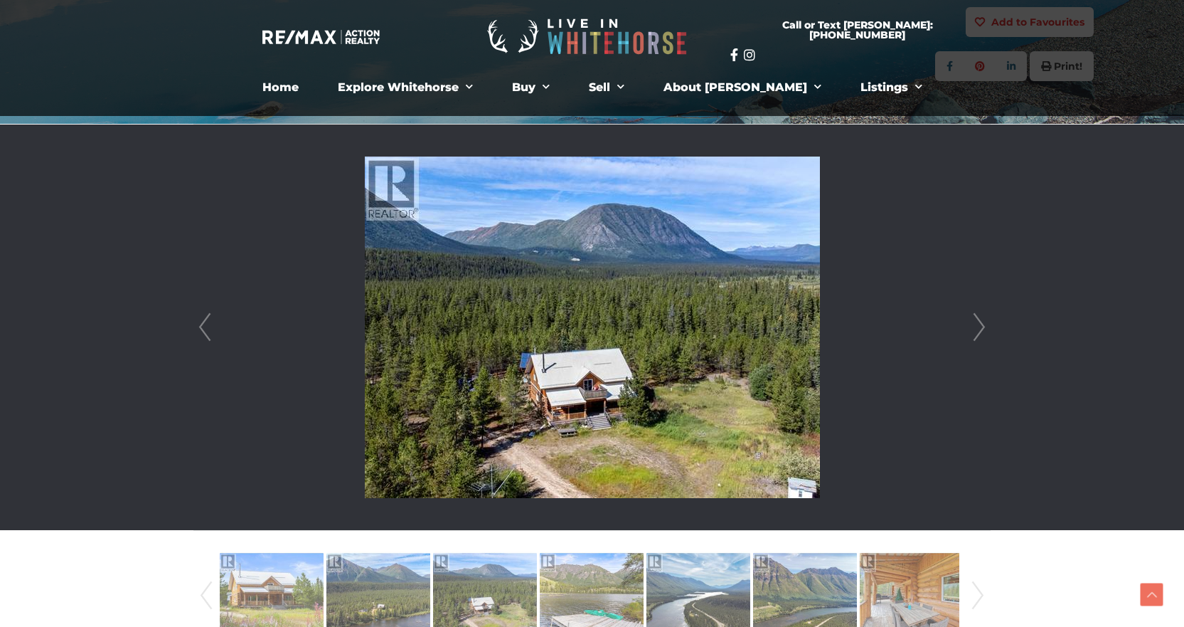
click at [979, 330] on link "Next" at bounding box center [979, 326] width 21 height 405
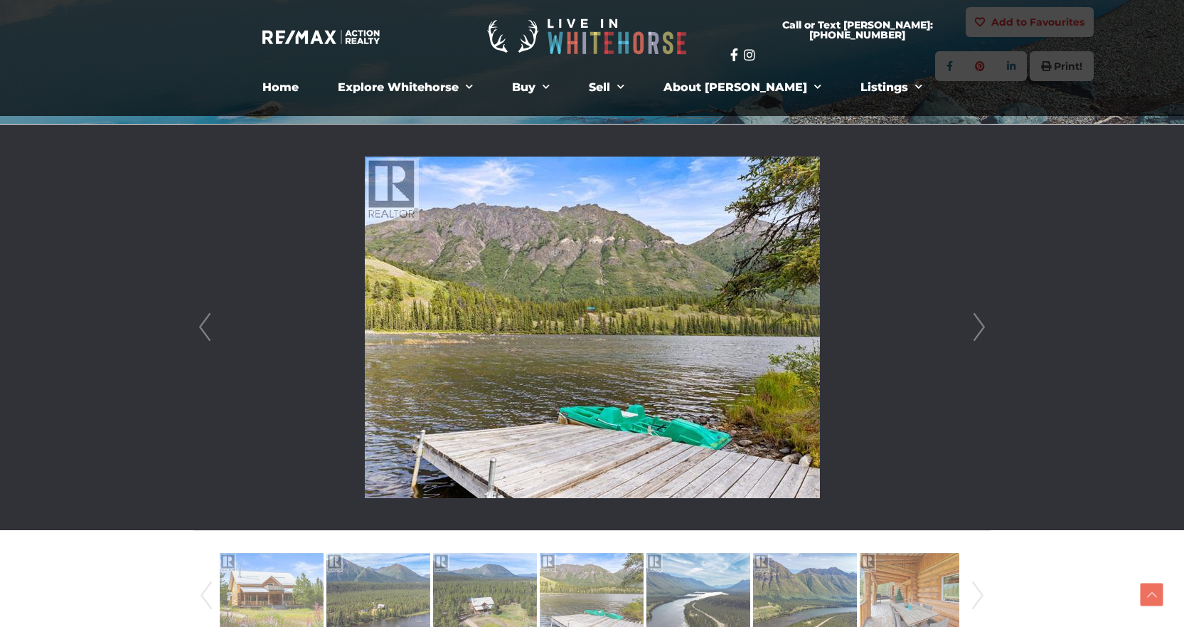
click at [979, 330] on link "Next" at bounding box center [979, 326] width 21 height 405
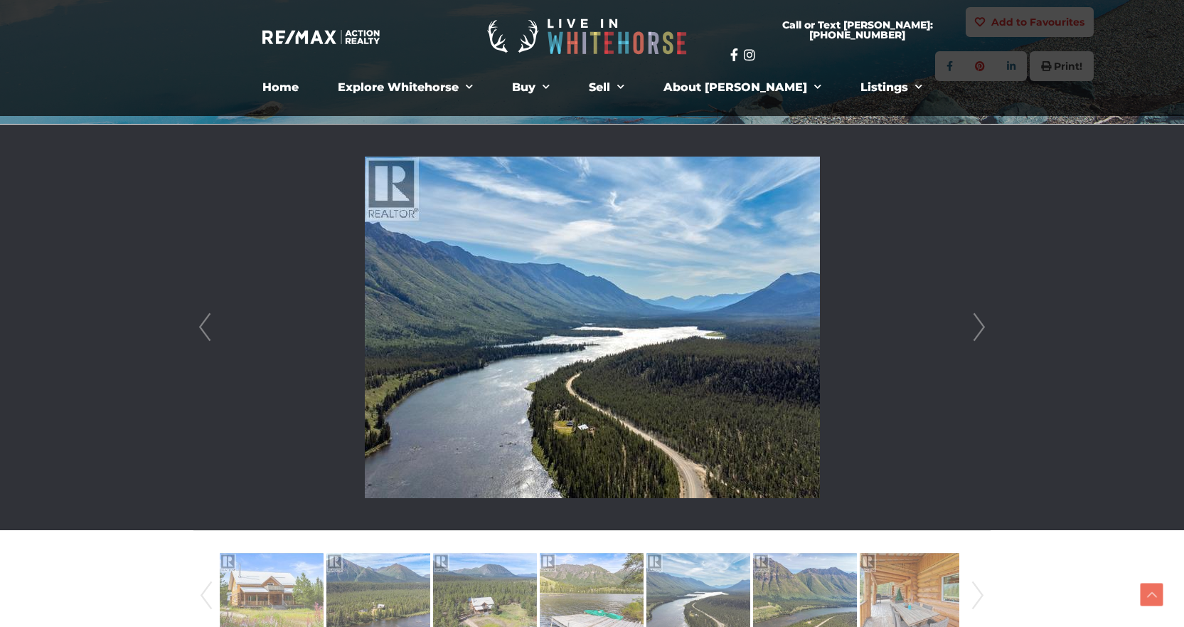
click at [979, 330] on link "Next" at bounding box center [979, 326] width 21 height 405
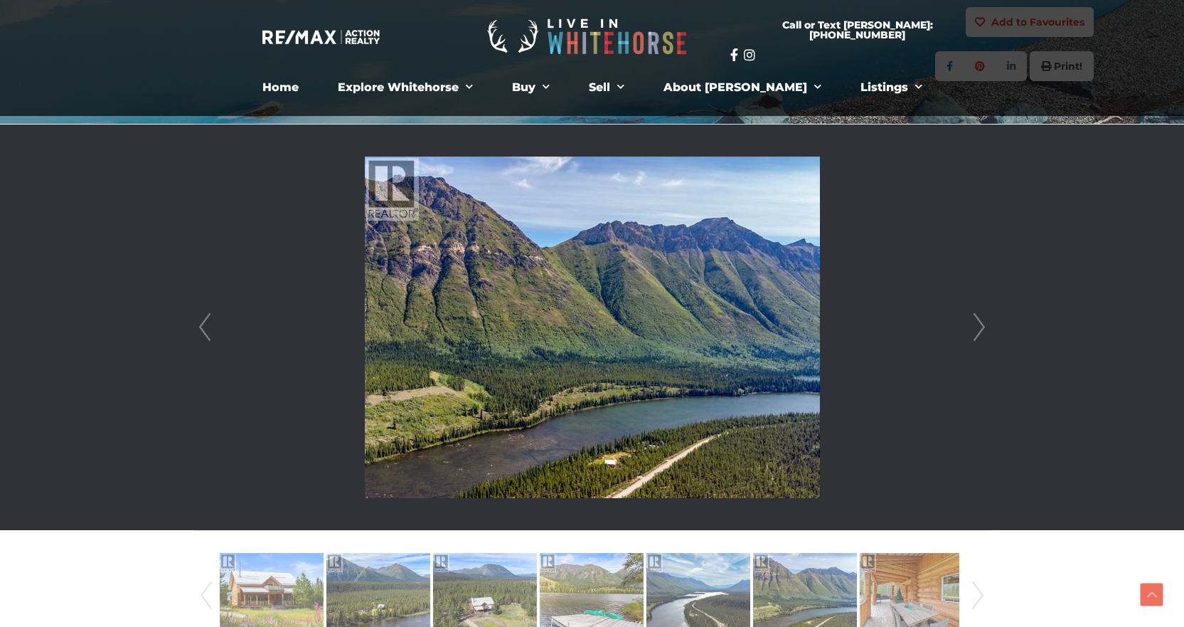
click at [979, 330] on link "Next" at bounding box center [979, 326] width 21 height 405
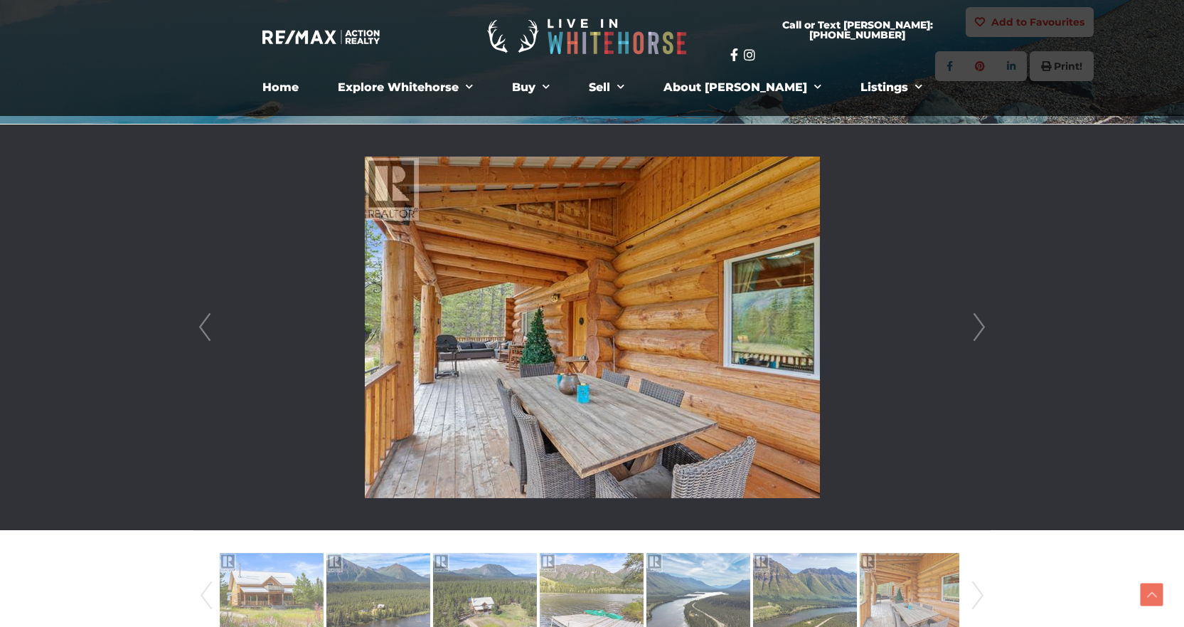
click at [979, 330] on link "Next" at bounding box center [979, 326] width 21 height 405
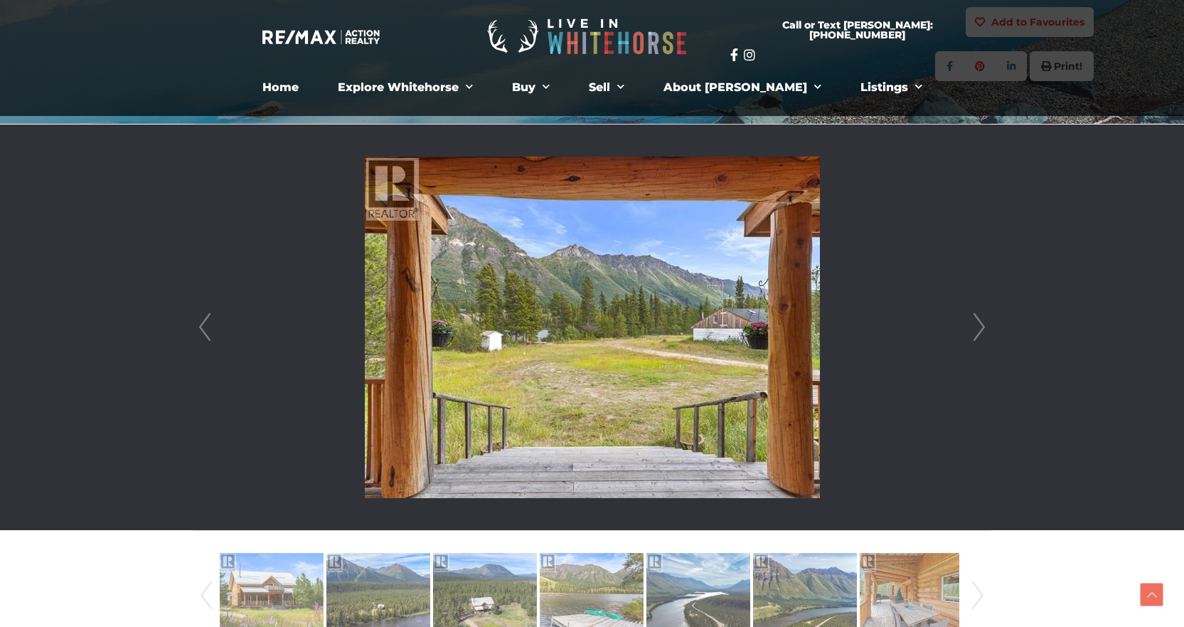
click at [979, 330] on link "Next" at bounding box center [979, 326] width 21 height 405
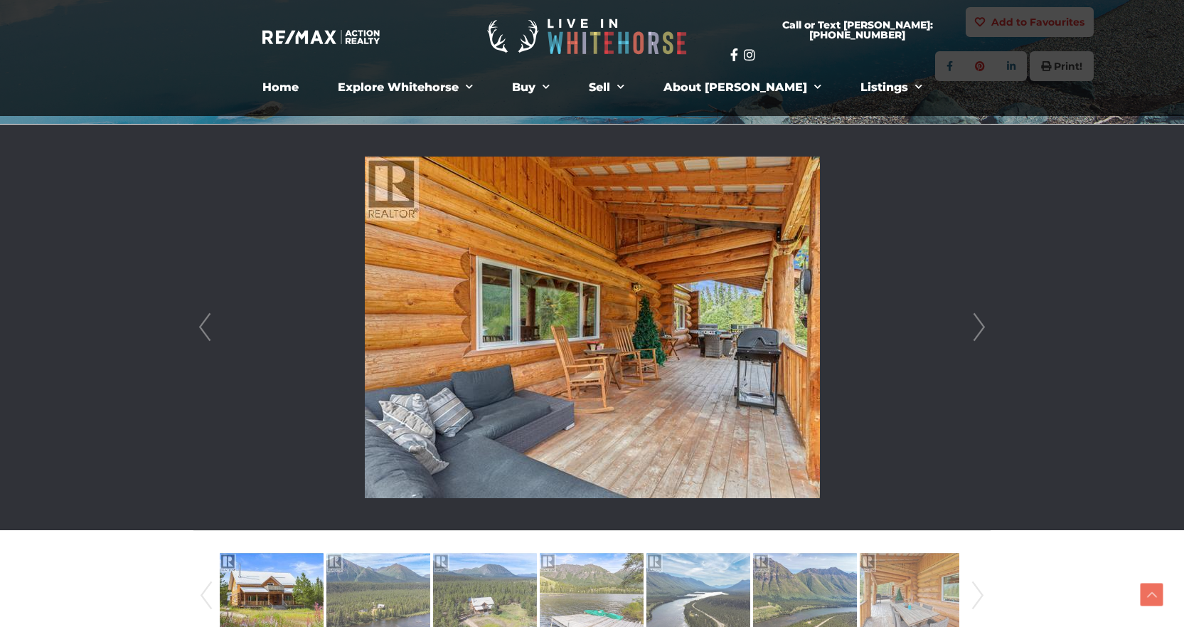
click at [979, 330] on link "Next" at bounding box center [979, 326] width 21 height 405
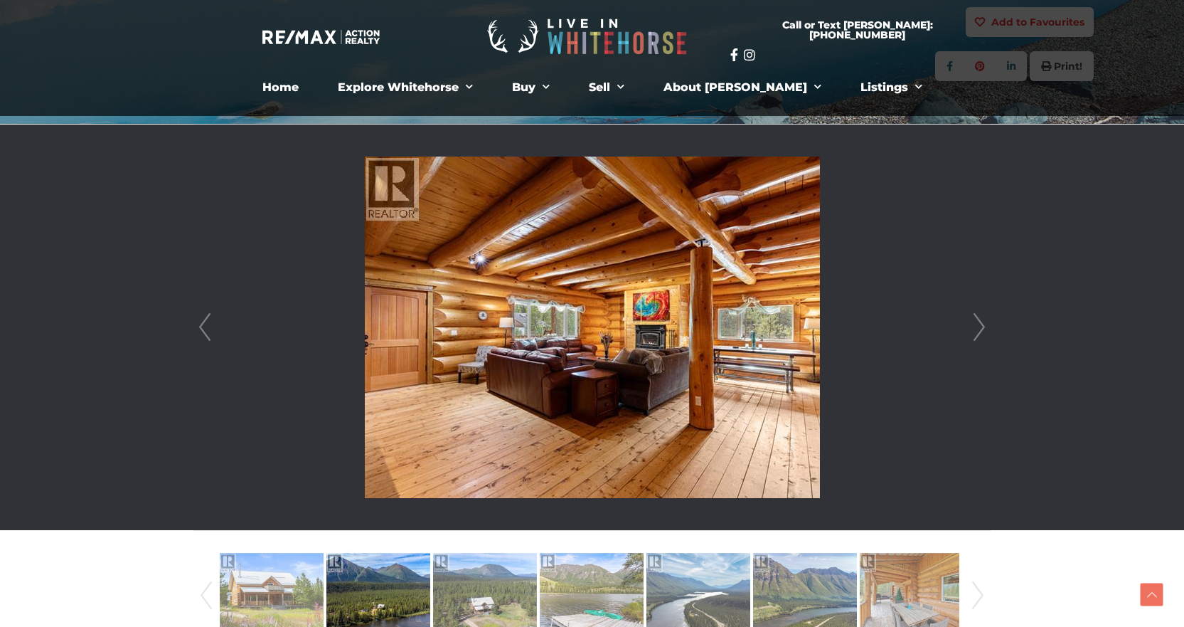
click at [979, 330] on link "Next" at bounding box center [979, 326] width 21 height 405
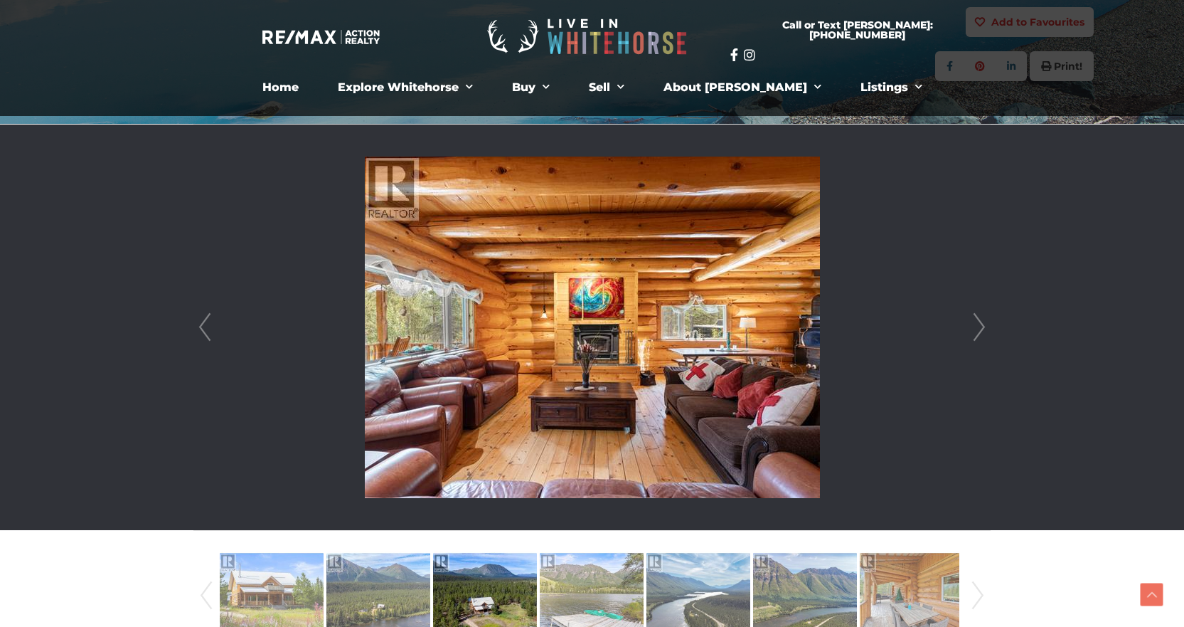
click at [979, 330] on link "Next" at bounding box center [979, 326] width 21 height 405
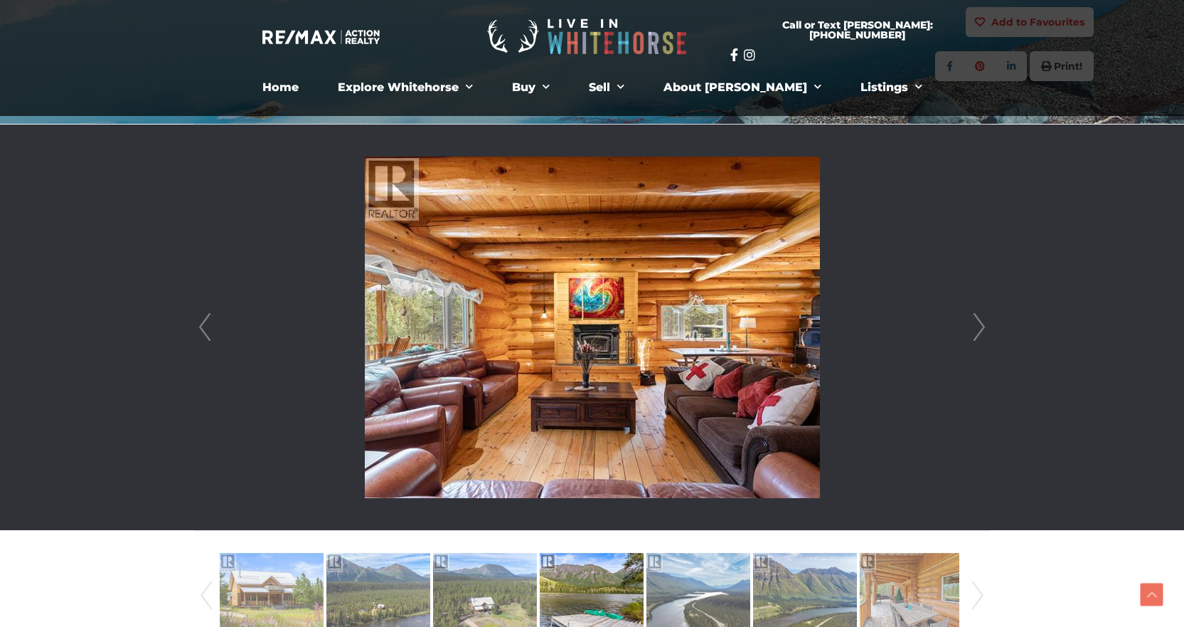
click at [979, 330] on link "Next" at bounding box center [979, 326] width 21 height 405
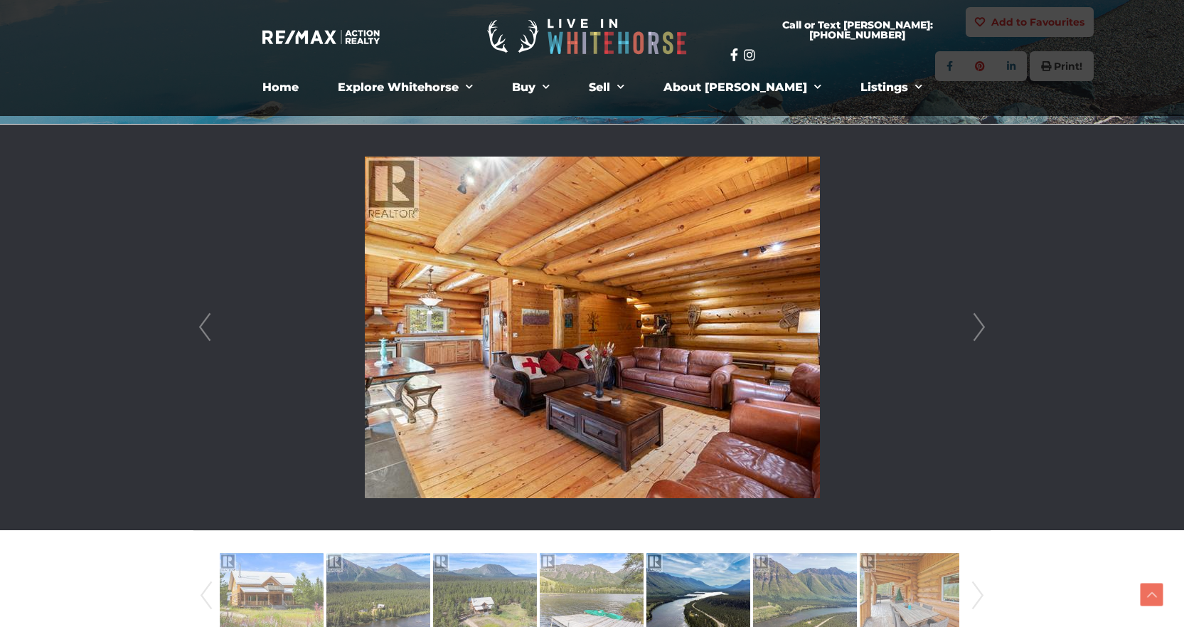
click at [979, 330] on link "Next" at bounding box center [979, 326] width 21 height 405
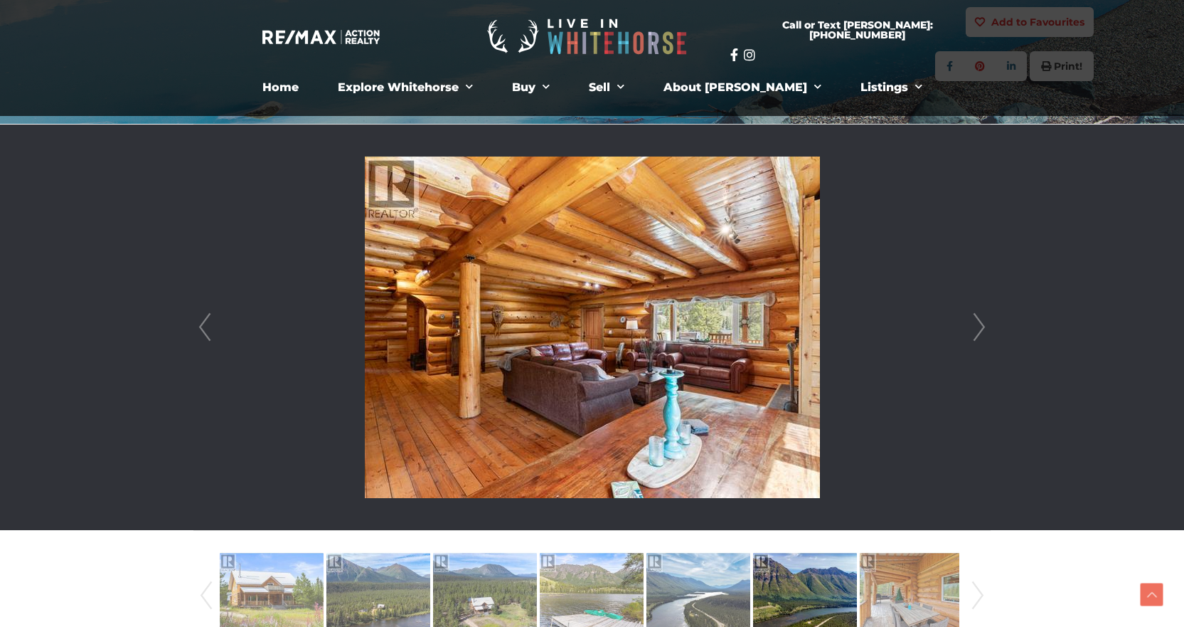
click at [979, 330] on link "Next" at bounding box center [979, 326] width 21 height 405
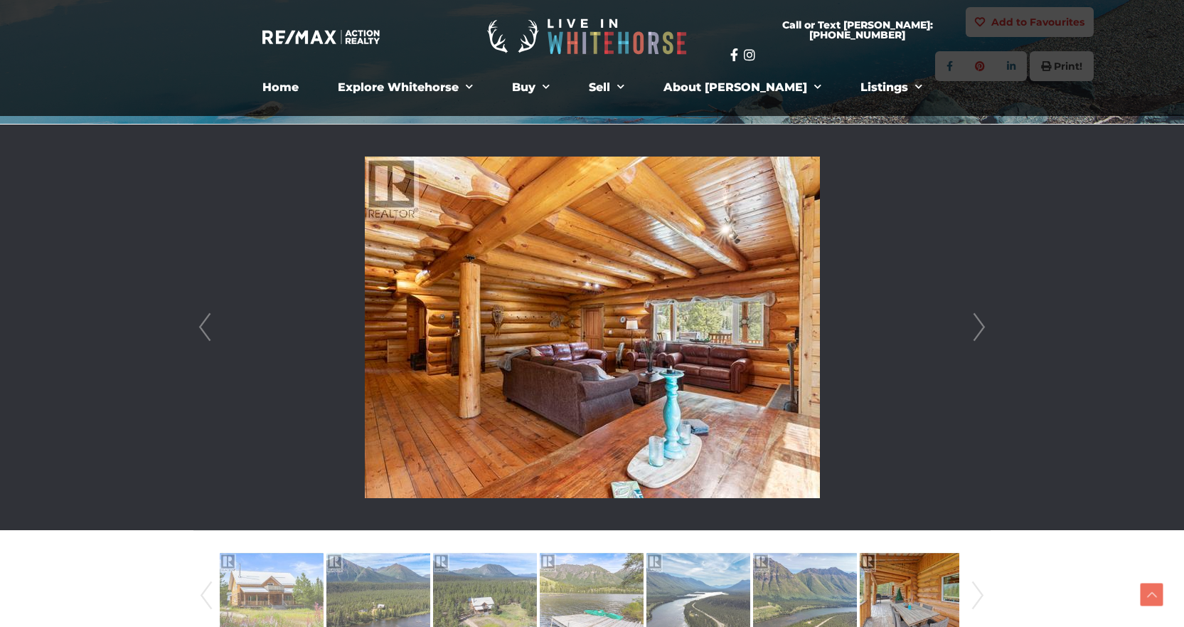
click at [979, 330] on link "Next" at bounding box center [979, 326] width 21 height 405
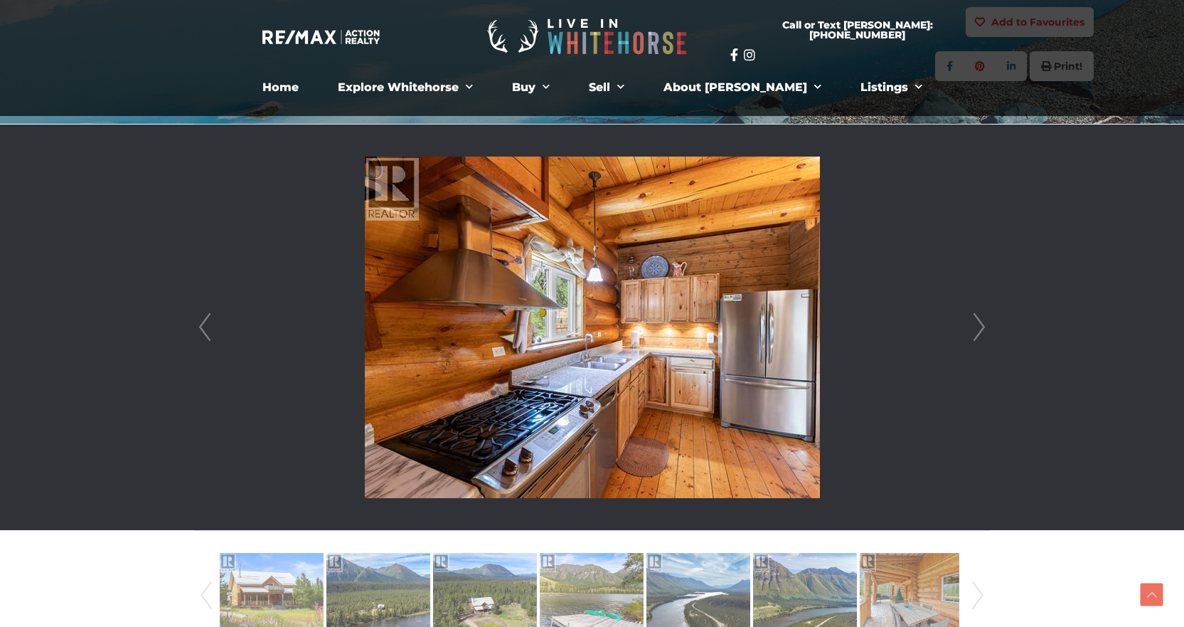
click at [979, 330] on link "Next" at bounding box center [979, 326] width 21 height 405
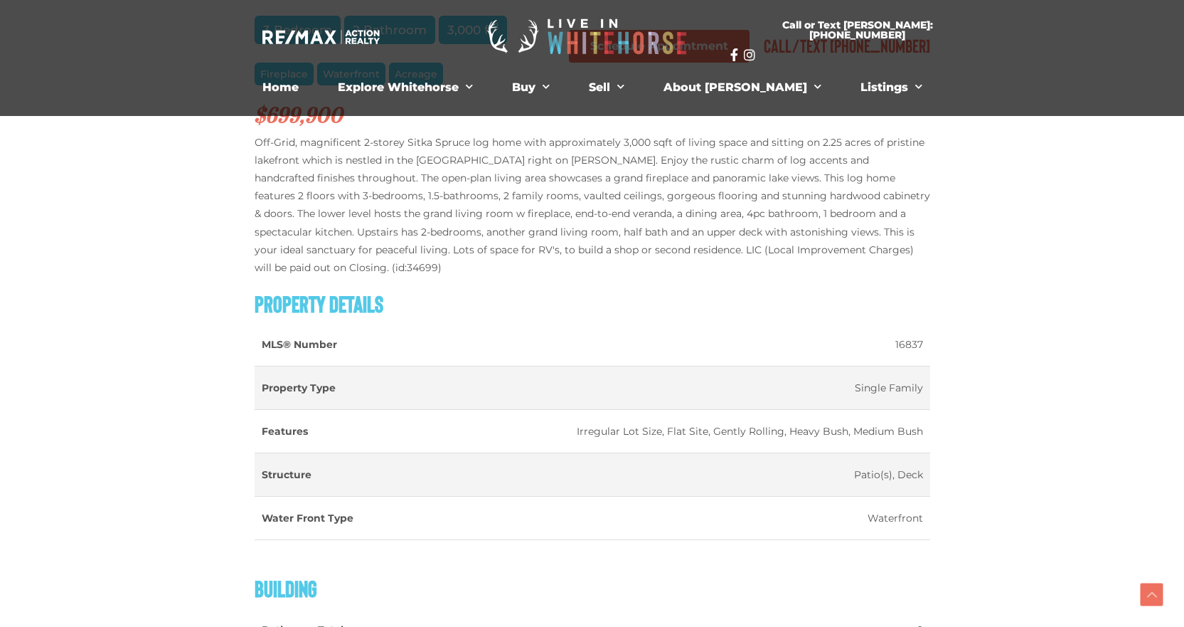
scroll to position [782, 0]
